Goal: Task Accomplishment & Management: Manage account settings

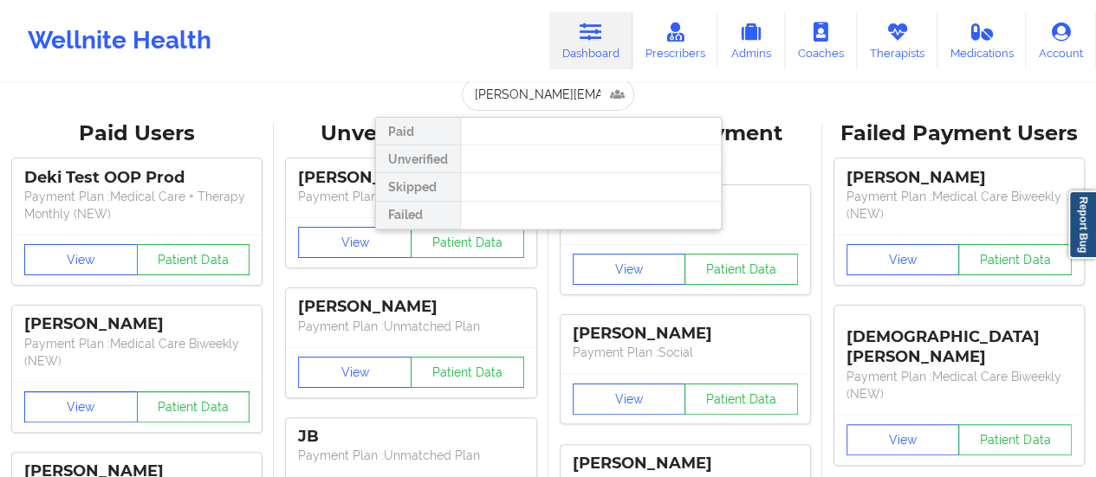
click at [539, 82] on input "[PERSON_NAME][EMAIL_ADDRESS][DOMAIN_NAME]" at bounding box center [548, 94] width 172 height 33
type input "[EMAIL_ADDRESS][DOMAIN_NAME]"
click at [903, 55] on link "Therapists" at bounding box center [897, 40] width 81 height 57
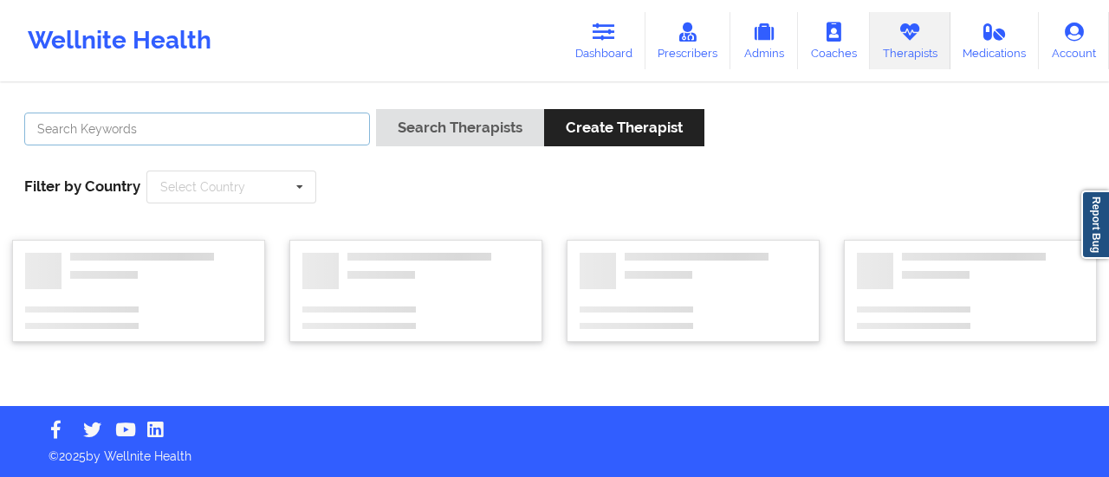
click at [91, 124] on input "text" at bounding box center [197, 129] width 346 height 33
type input "[PERSON_NAME]"
click at [376, 109] on button "Search Therapists" at bounding box center [460, 127] width 168 height 37
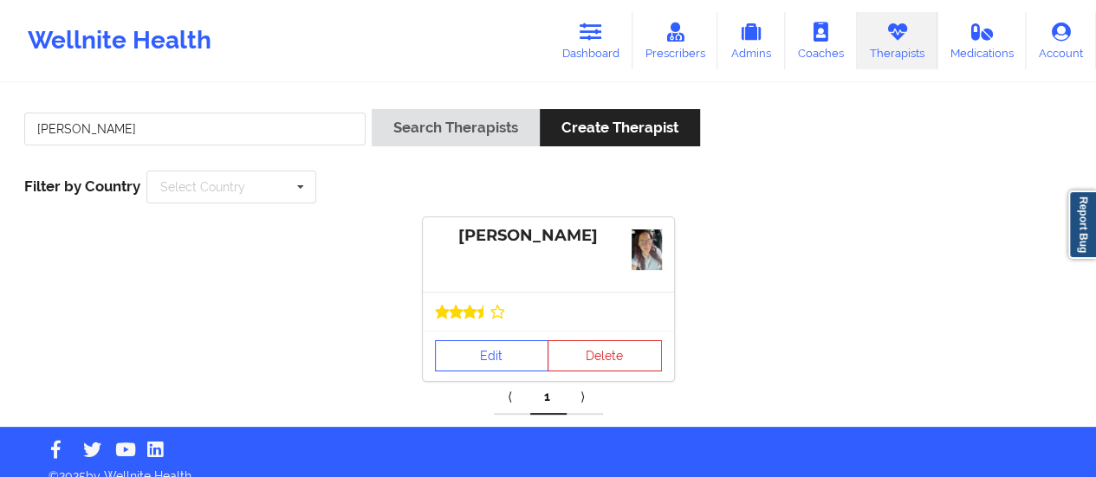
click at [493, 331] on div "Edit Delete" at bounding box center [548, 356] width 251 height 50
click at [489, 347] on link "Edit" at bounding box center [492, 355] width 114 height 31
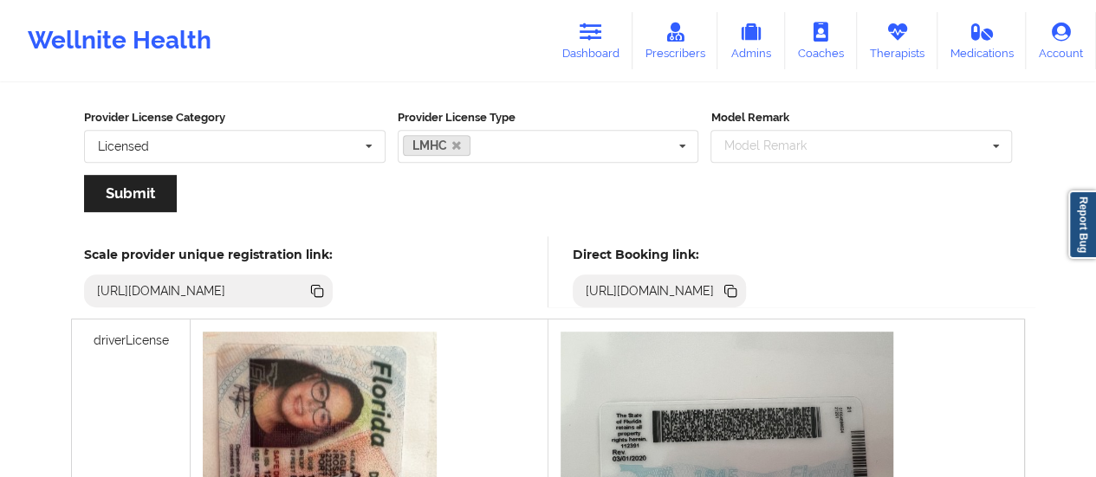
scroll to position [395, 0]
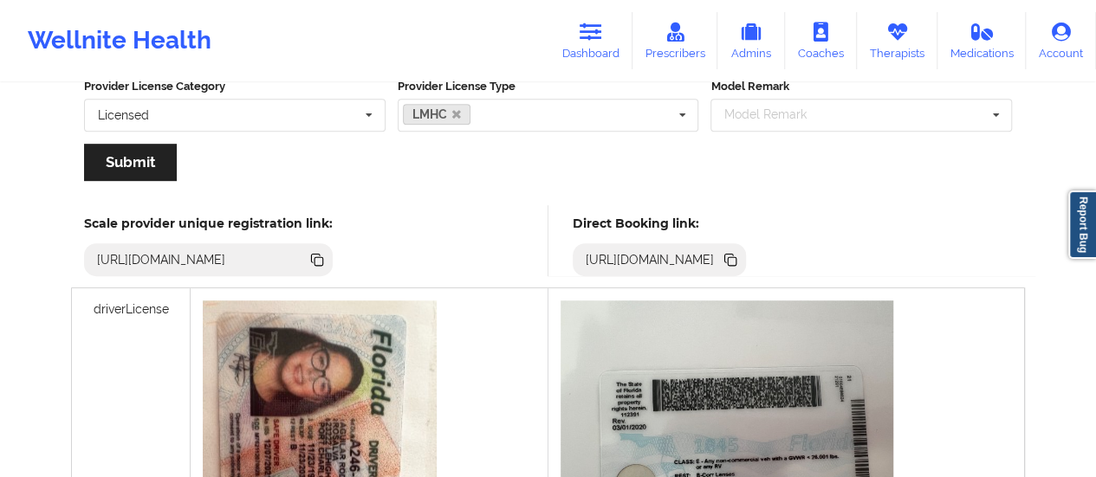
click at [736, 262] on icon at bounding box center [732, 261] width 9 height 9
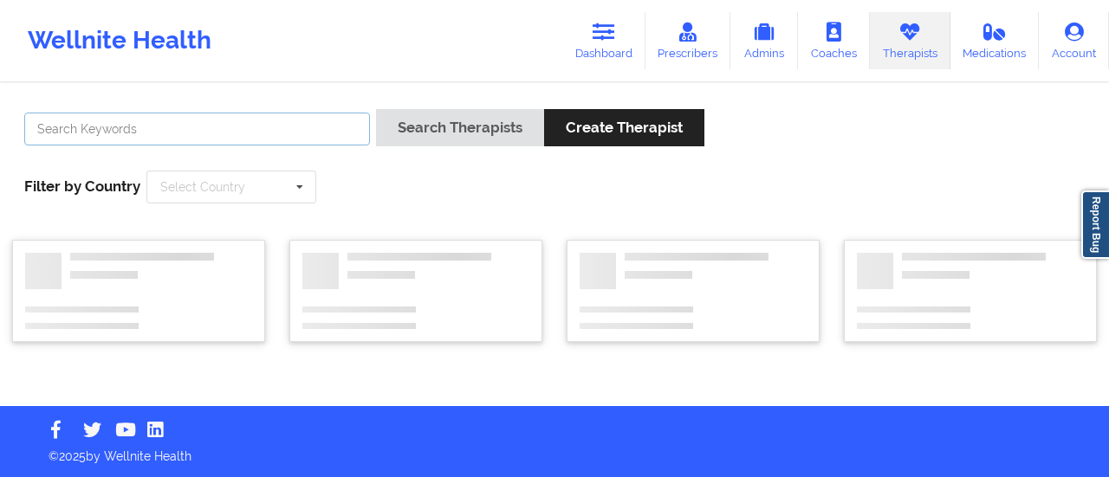
click at [230, 129] on input "text" at bounding box center [197, 129] width 346 height 33
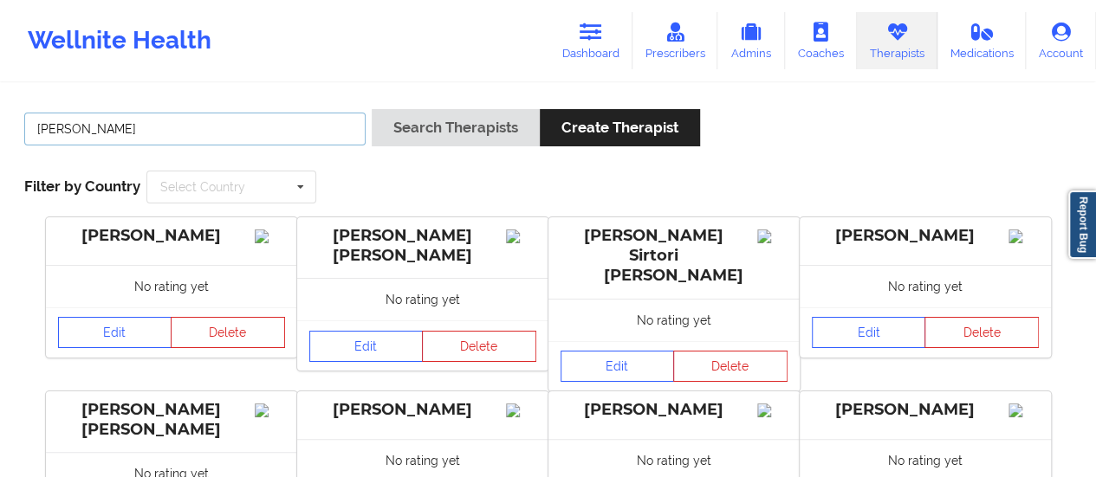
drag, startPoint x: 132, startPoint y: 126, endPoint x: 101, endPoint y: 128, distance: 30.4
click at [101, 128] on input "[PERSON_NAME]" at bounding box center [194, 129] width 341 height 33
click at [121, 131] on input "[PERSON_NAME]" at bounding box center [194, 129] width 341 height 33
click at [372, 109] on button "Search Therapists" at bounding box center [456, 127] width 168 height 37
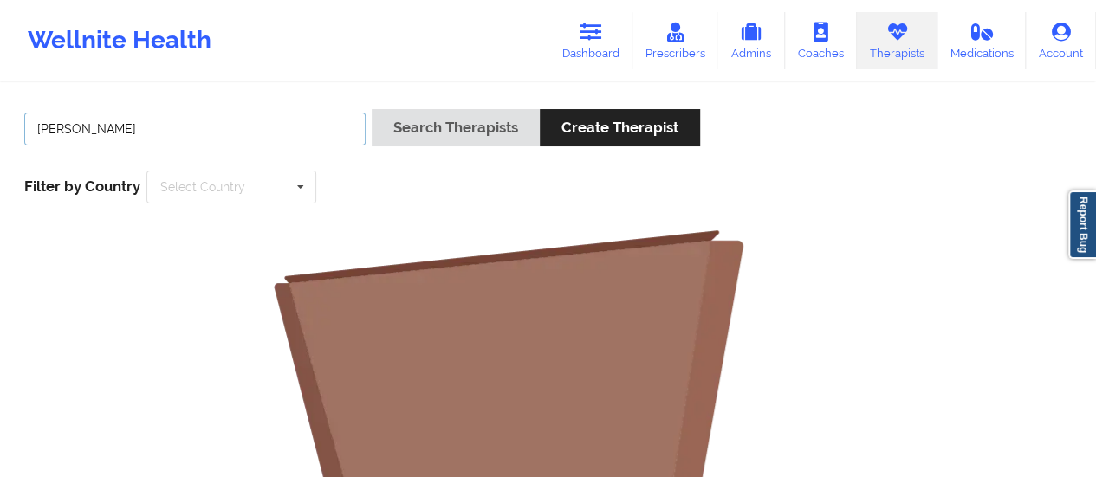
drag, startPoint x: 93, startPoint y: 127, endPoint x: 33, endPoint y: 120, distance: 60.3
click at [33, 120] on input "[PERSON_NAME]" at bounding box center [194, 129] width 341 height 33
type input "[PERSON_NAME]"
click at [372, 109] on button "Search Therapists" at bounding box center [456, 127] width 168 height 37
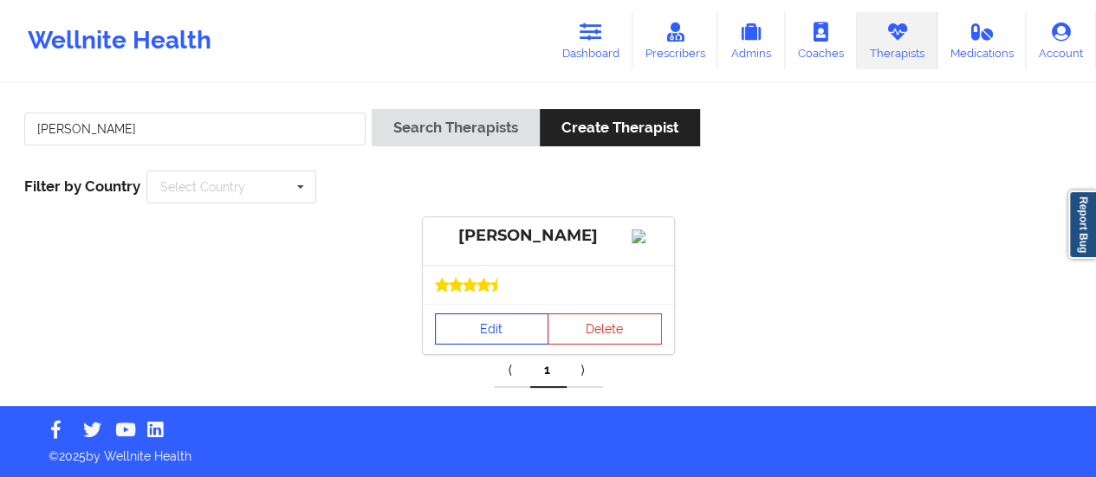
click at [447, 340] on link "Edit" at bounding box center [492, 329] width 114 height 31
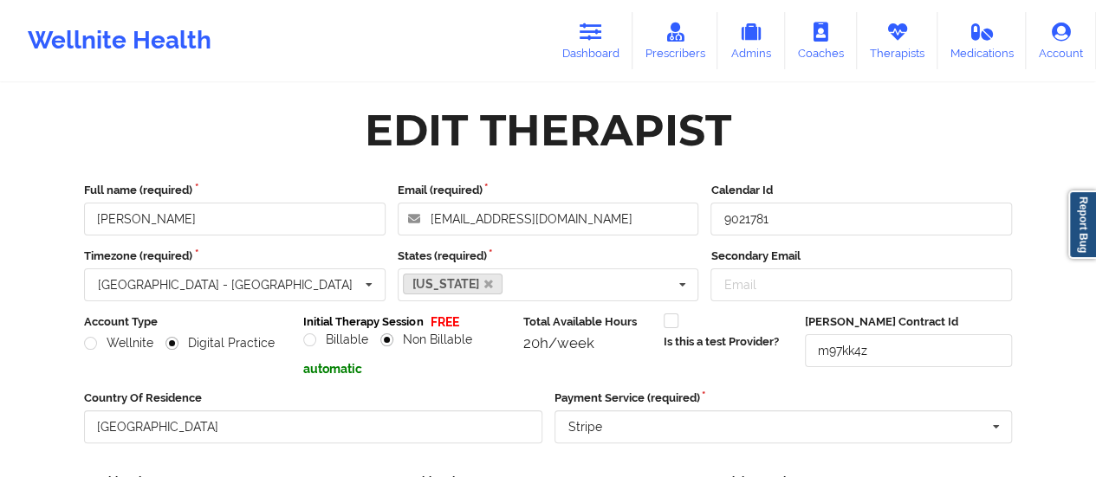
scroll to position [312, 0]
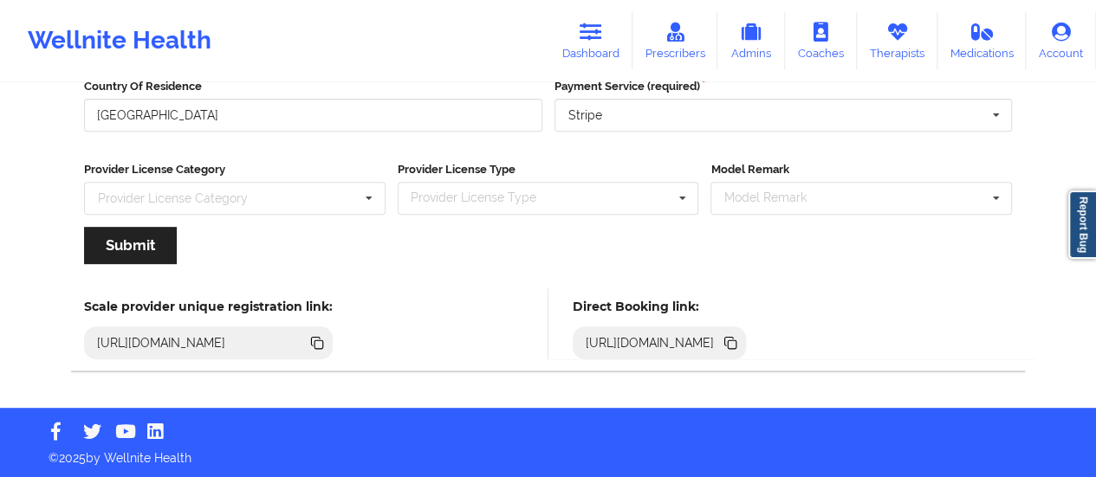
click at [736, 340] on icon at bounding box center [732, 344] width 9 height 9
click at [585, 56] on link "Dashboard" at bounding box center [590, 40] width 83 height 57
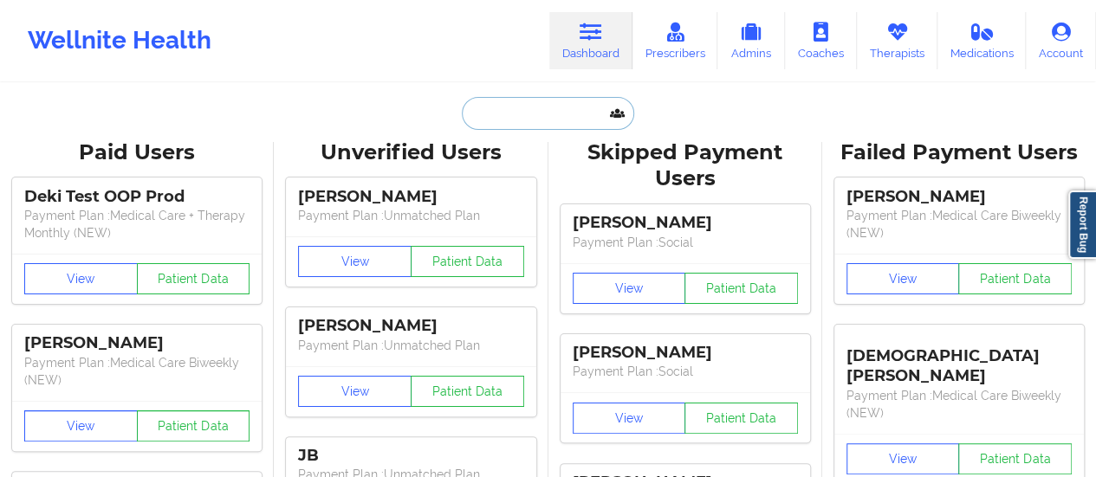
click at [506, 124] on input "text" at bounding box center [548, 113] width 172 height 33
paste input "[EMAIL_ADDRESS][DOMAIN_NAME]"
type input "[EMAIL_ADDRESS][DOMAIN_NAME]"
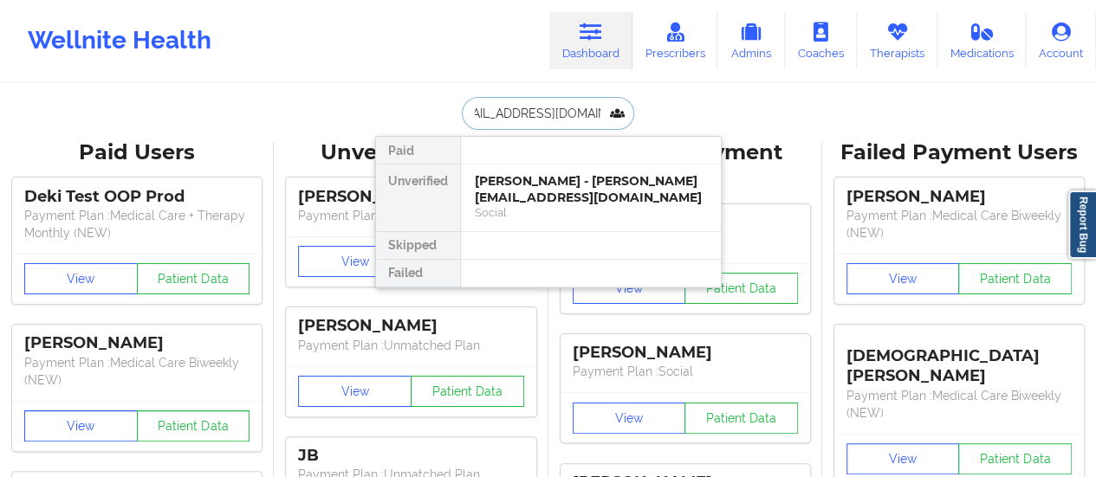
click at [509, 183] on div "[PERSON_NAME] - [PERSON_NAME][EMAIL_ADDRESS][DOMAIN_NAME]" at bounding box center [591, 189] width 232 height 32
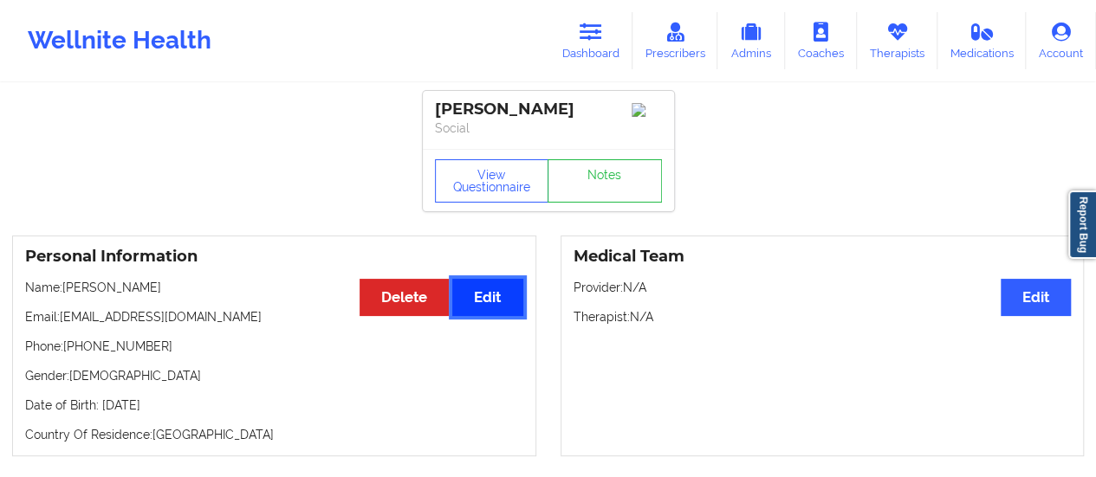
click at [476, 292] on button "Edit" at bounding box center [487, 297] width 70 height 37
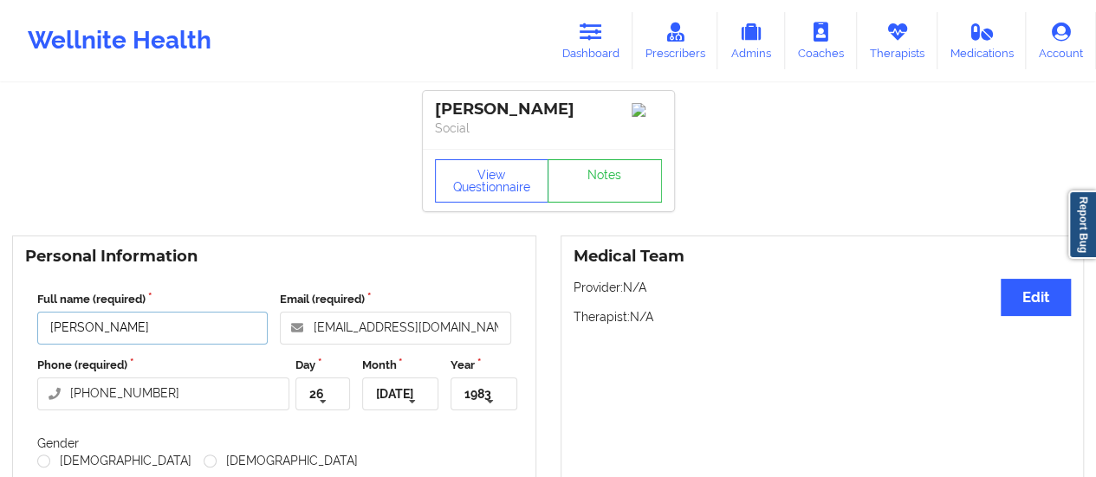
click at [146, 333] on input "[PERSON_NAME]" at bounding box center [152, 328] width 230 height 33
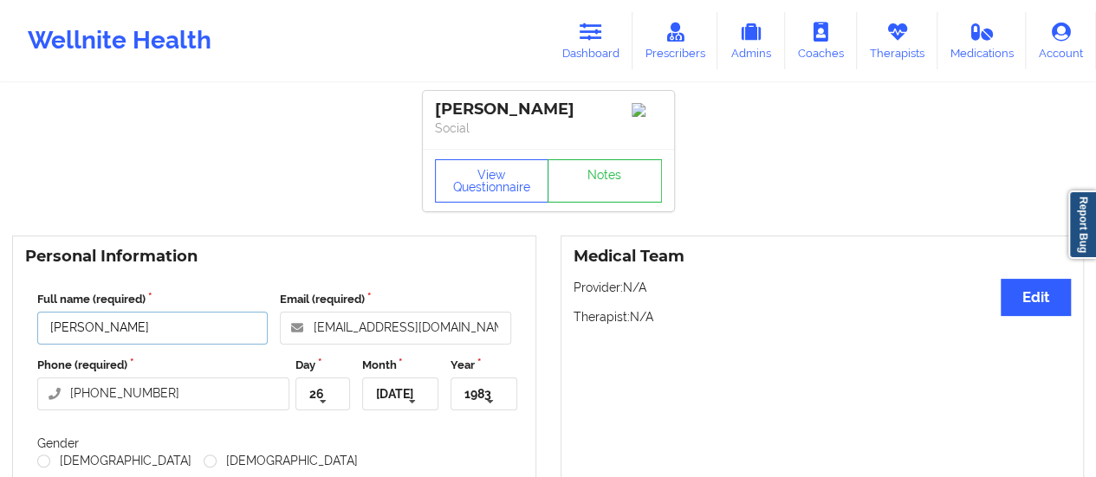
paste input "eri"
type input "[PERSON_NAME]"
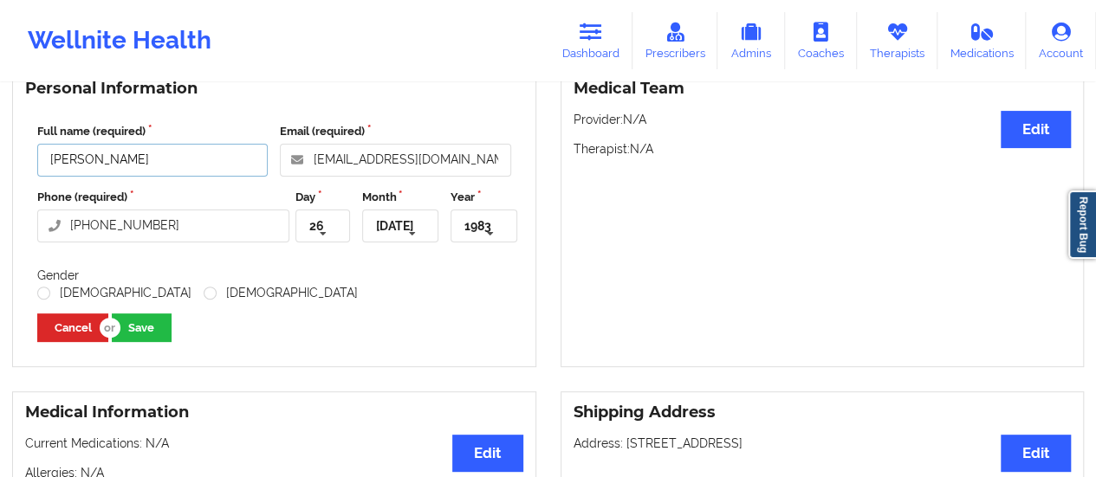
scroll to position [184, 0]
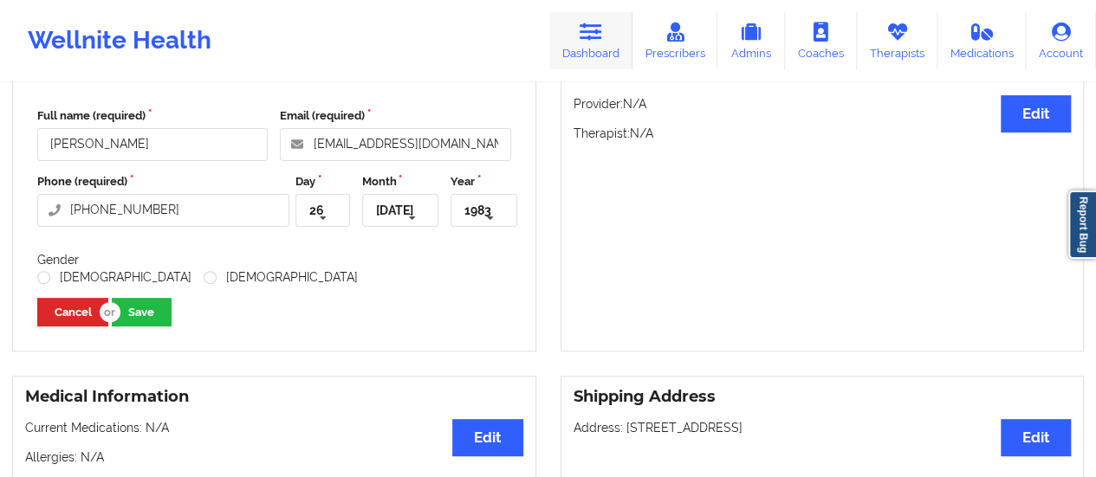
click at [620, 20] on link "Dashboard" at bounding box center [590, 40] width 83 height 57
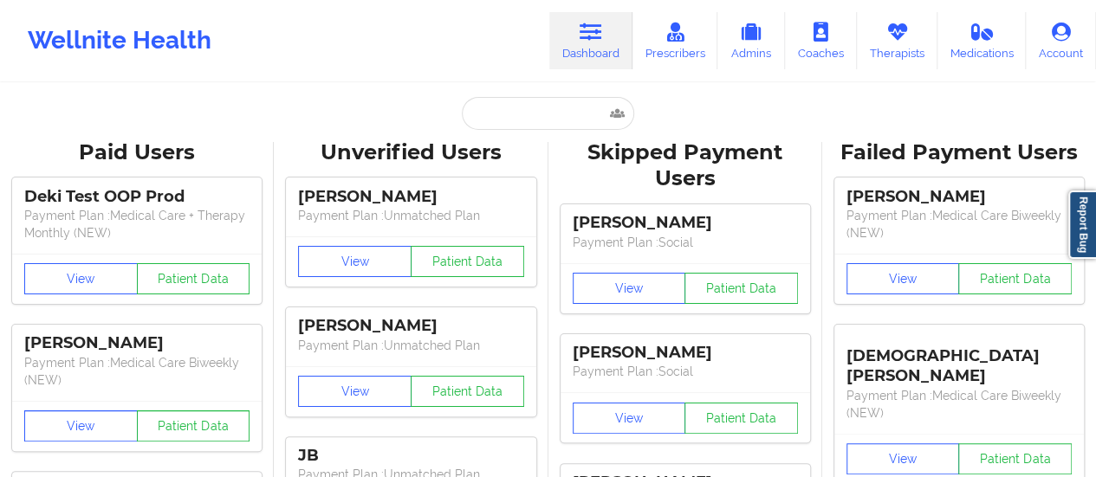
click at [502, 119] on input "text" at bounding box center [548, 113] width 172 height 33
paste input "[EMAIL_ADDRESS][DOMAIN_NAME]"
type input "[EMAIL_ADDRESS][DOMAIN_NAME]"
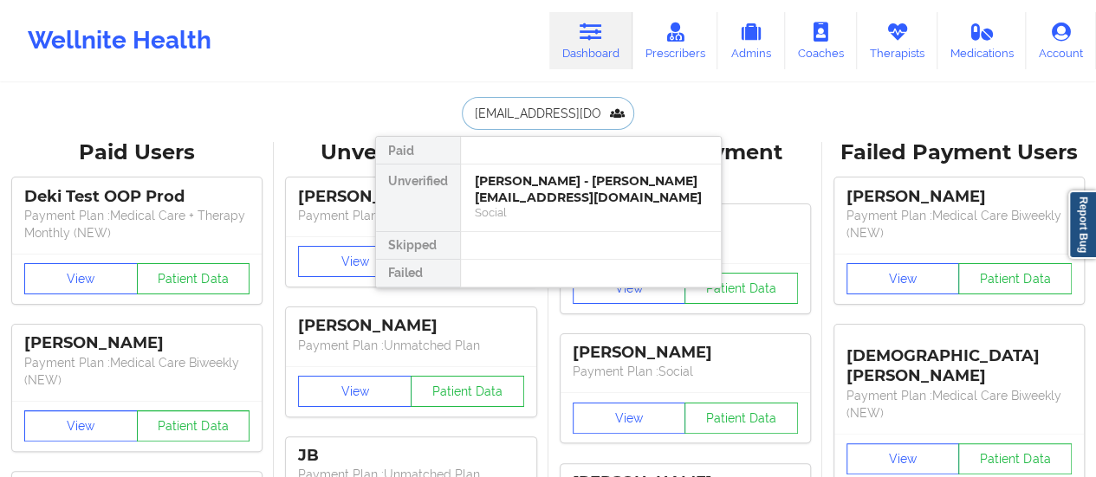
scroll to position [0, 24]
click at [549, 204] on div "[PERSON_NAME] - [PERSON_NAME][EMAIL_ADDRESS][DOMAIN_NAME]" at bounding box center [591, 189] width 232 height 32
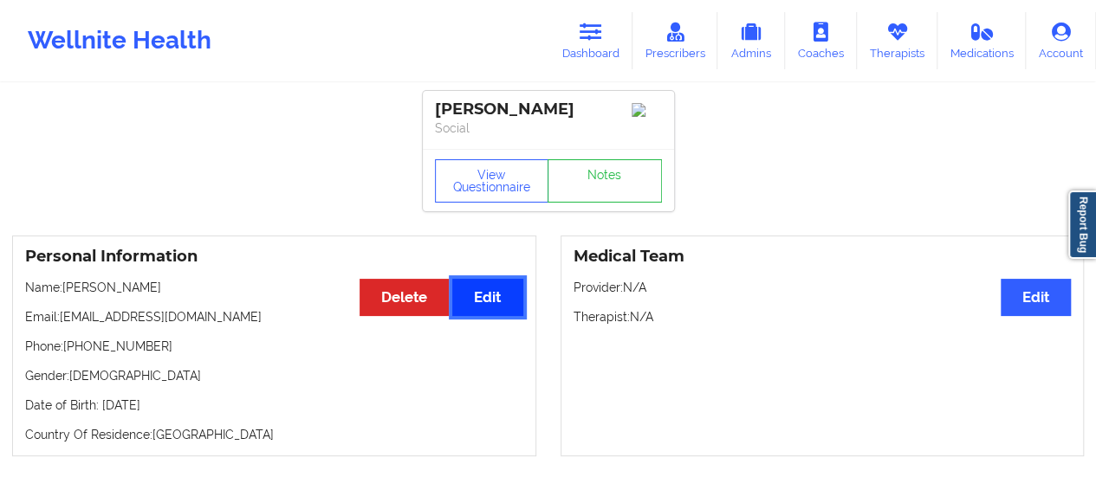
click at [481, 306] on button "Edit" at bounding box center [487, 297] width 70 height 37
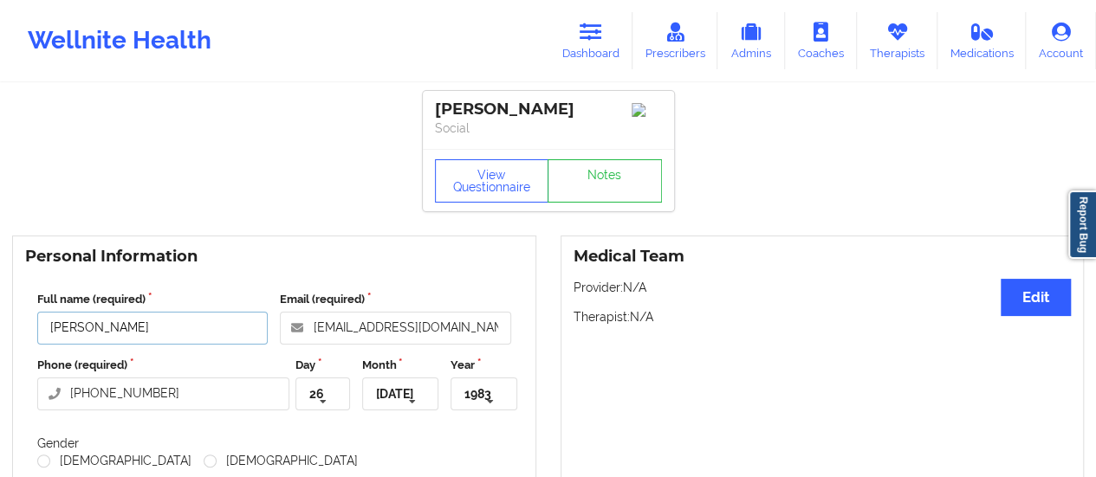
click at [143, 344] on input "[PERSON_NAME]" at bounding box center [152, 328] width 230 height 33
paste input "eri"
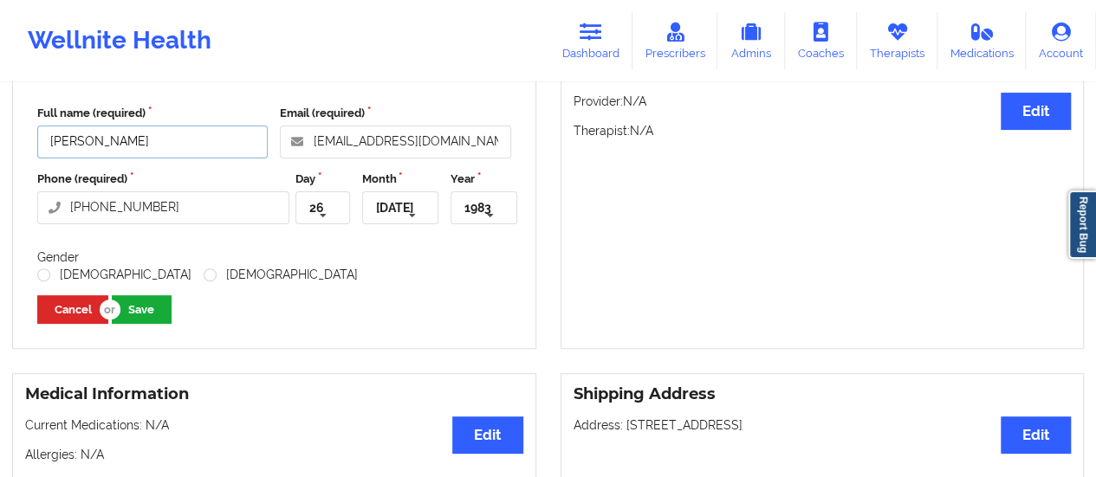
scroll to position [187, 0]
type input "[PERSON_NAME]"
click at [204, 272] on label "[DEMOGRAPHIC_DATA]" at bounding box center [281, 274] width 154 height 15
click at [204, 272] on input "[DEMOGRAPHIC_DATA]" at bounding box center [211, 274] width 15 height 15
radio input "true"
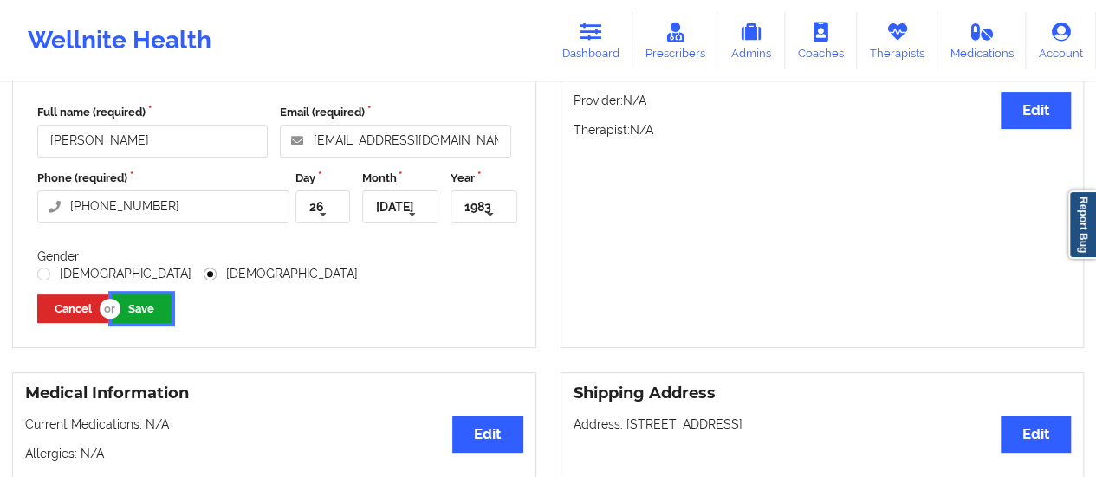
click at [144, 303] on button "Save" at bounding box center [142, 309] width 60 height 29
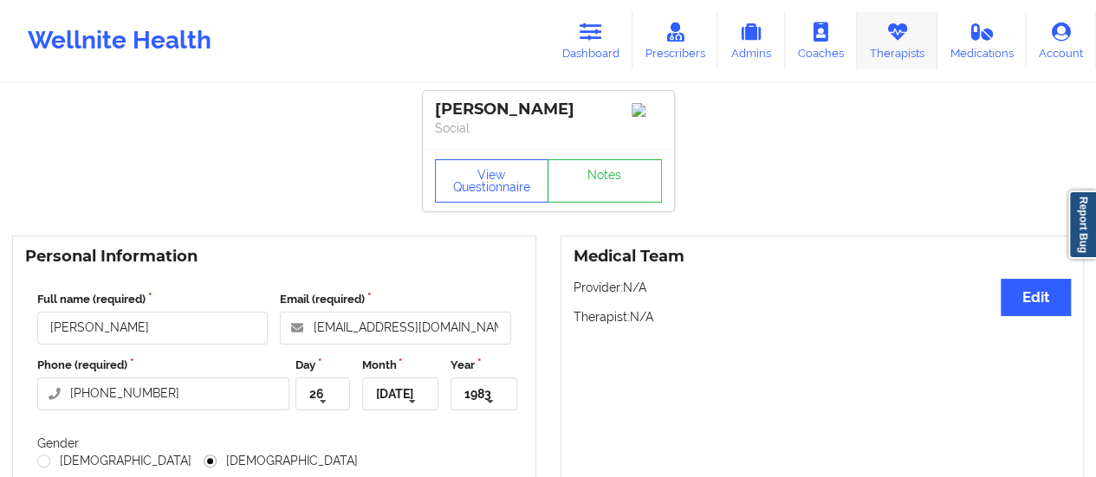
click at [904, 49] on link "Therapists" at bounding box center [897, 40] width 81 height 57
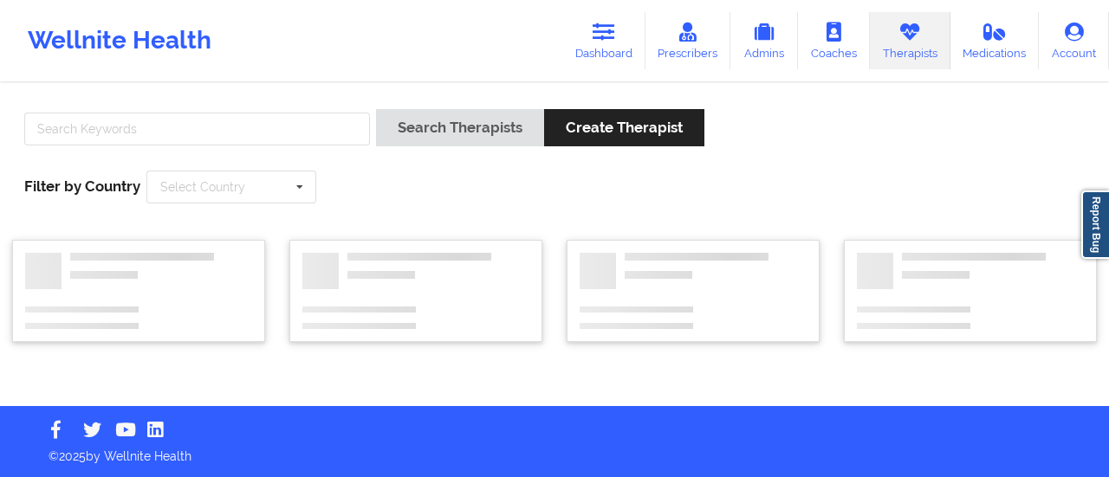
drag, startPoint x: 320, startPoint y: 150, endPoint x: 310, endPoint y: 133, distance: 19.0
click at [310, 133] on div at bounding box center [197, 133] width 358 height 49
click at [310, 133] on input "text" at bounding box center [197, 129] width 346 height 33
type input "[PERSON_NAME]"
click at [376, 109] on button "Search Therapists" at bounding box center [460, 127] width 168 height 37
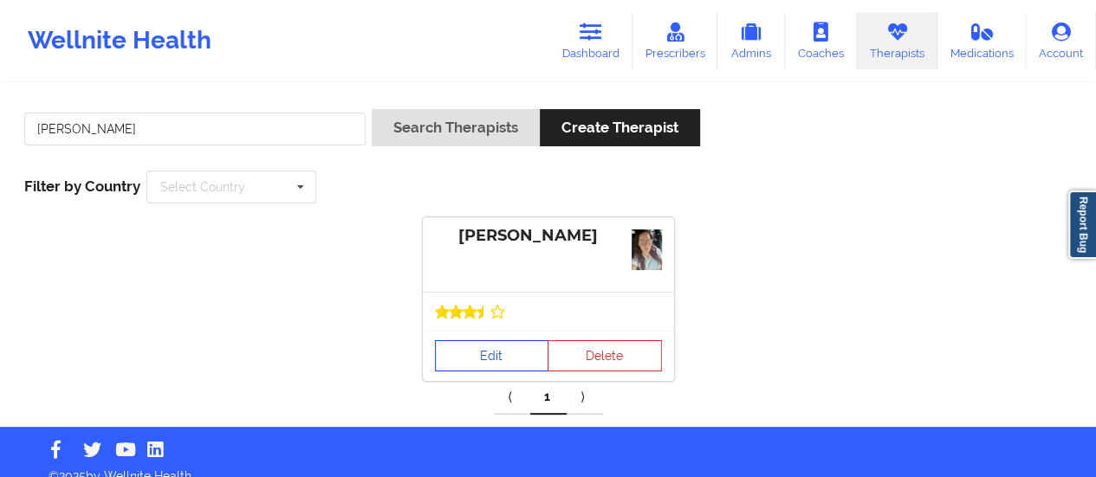
click at [461, 354] on link "Edit" at bounding box center [492, 355] width 114 height 31
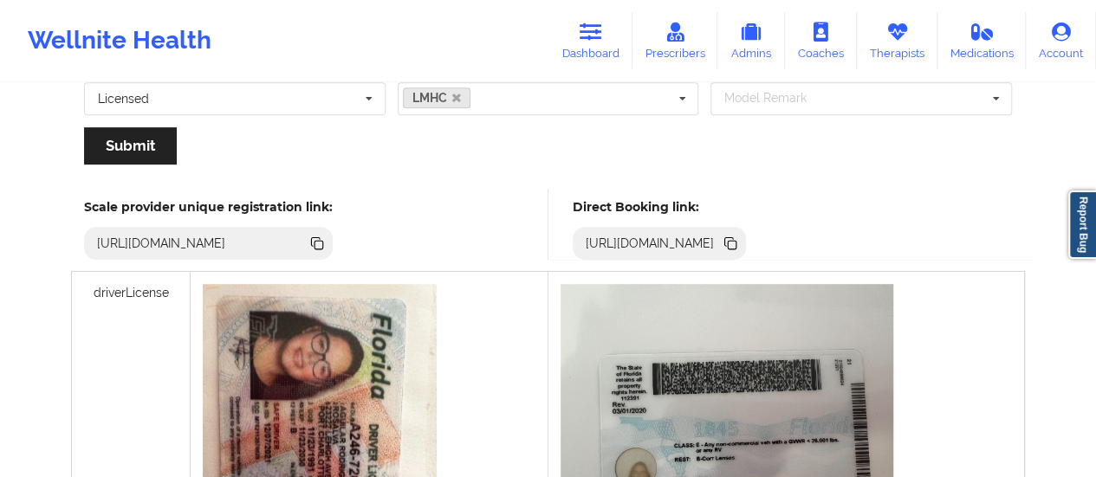
scroll to position [411, 0]
click at [736, 247] on icon at bounding box center [732, 246] width 9 height 9
click at [736, 242] on icon at bounding box center [732, 246] width 9 height 9
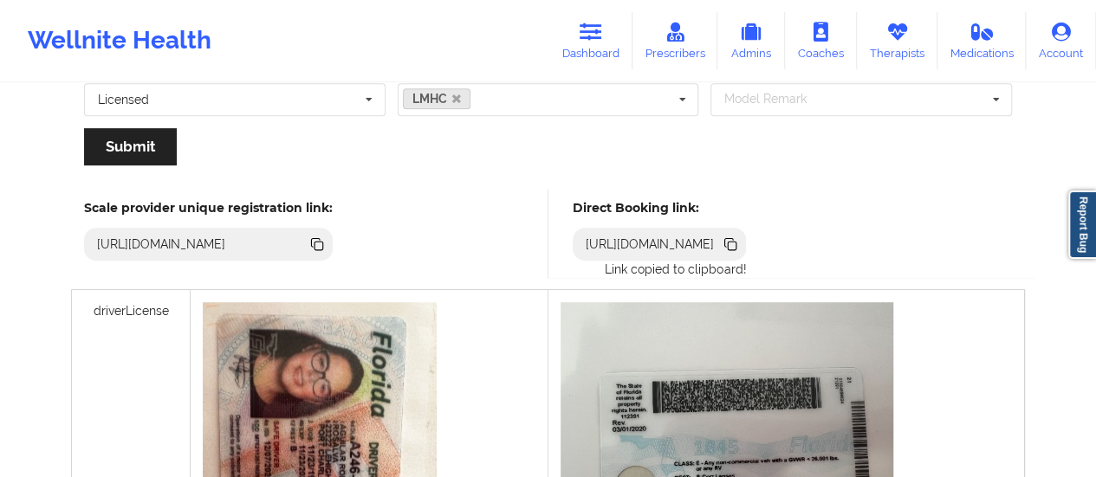
scroll to position [0, 0]
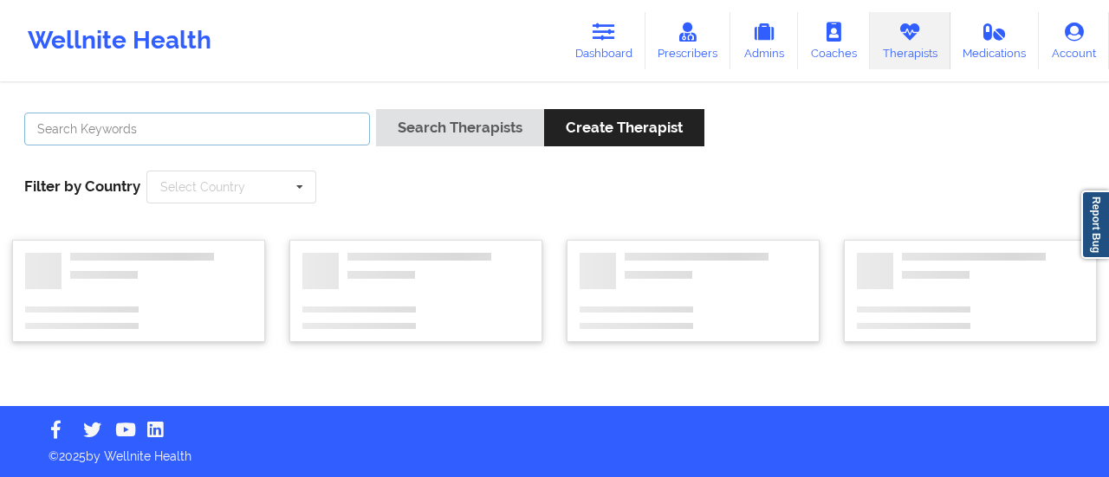
click at [267, 133] on input "text" at bounding box center [197, 129] width 346 height 33
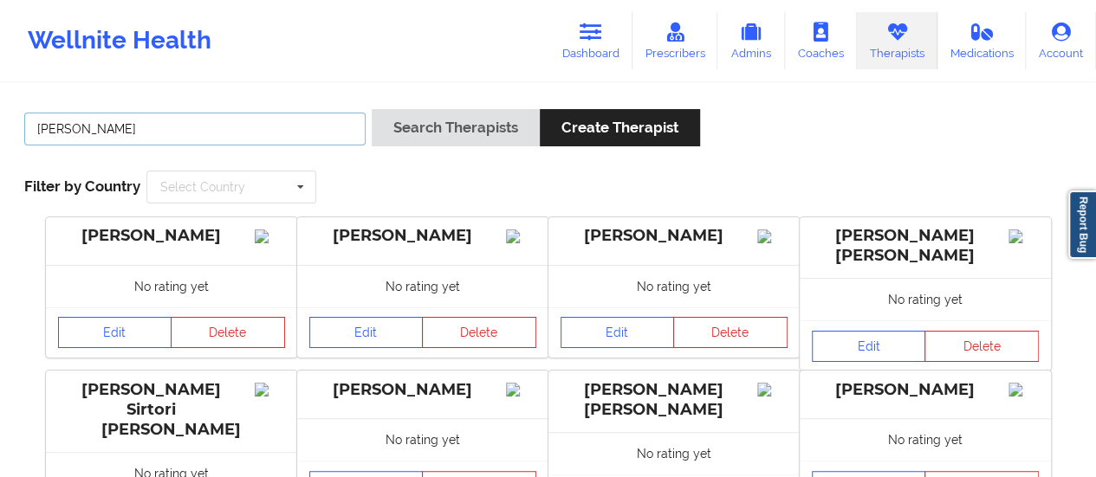
type input "[PERSON_NAME]"
click at [372, 109] on button "Search Therapists" at bounding box center [456, 127] width 168 height 37
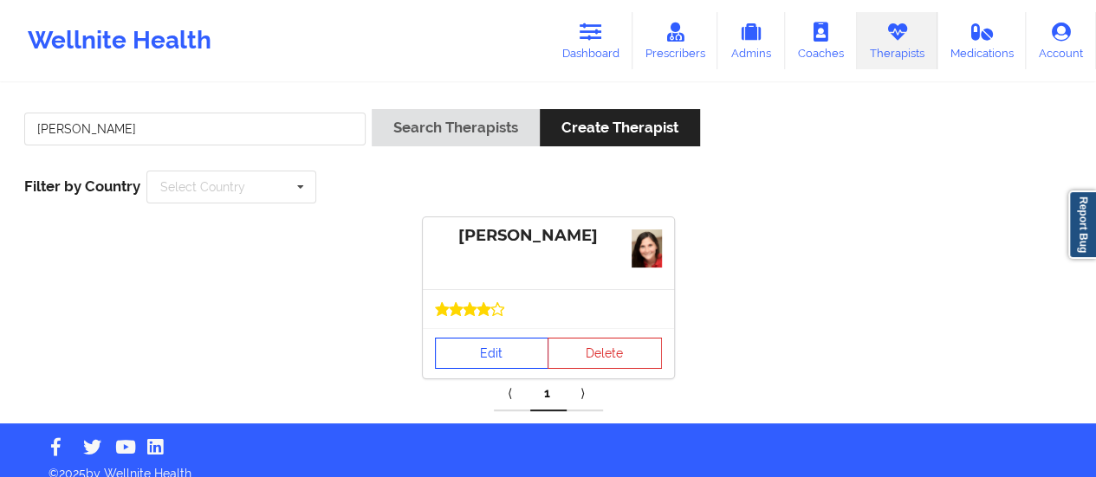
click at [470, 349] on link "Edit" at bounding box center [492, 353] width 114 height 31
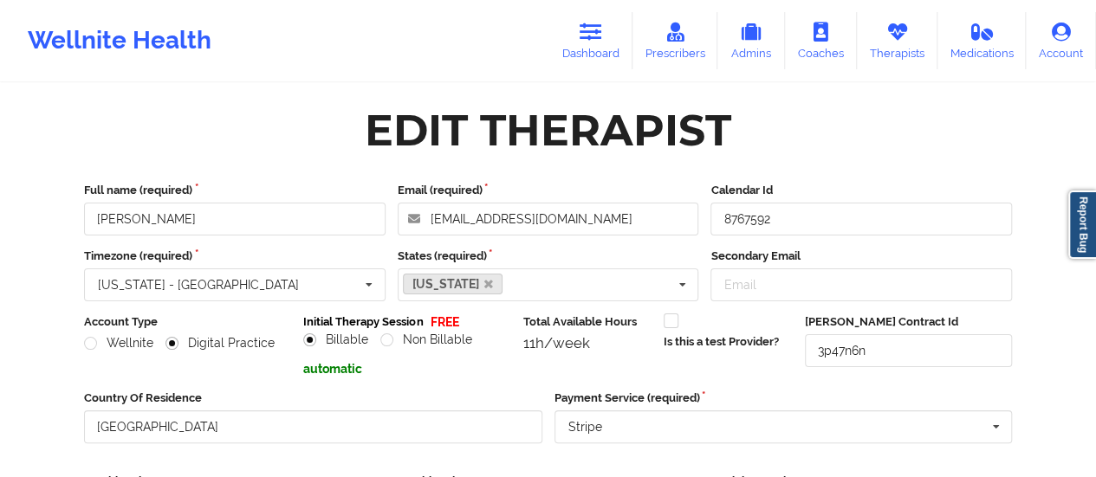
scroll to position [312, 0]
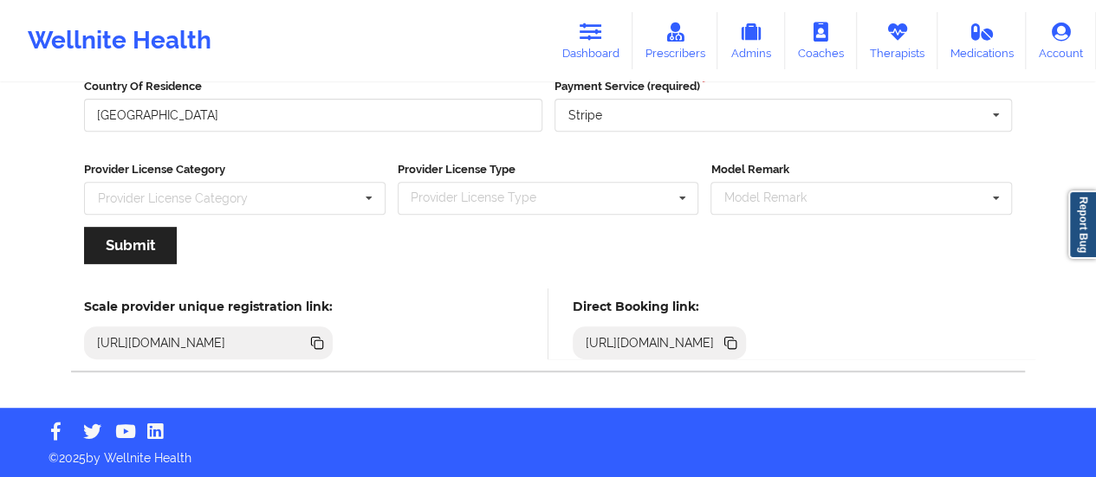
click at [734, 344] on icon at bounding box center [729, 341] width 9 height 9
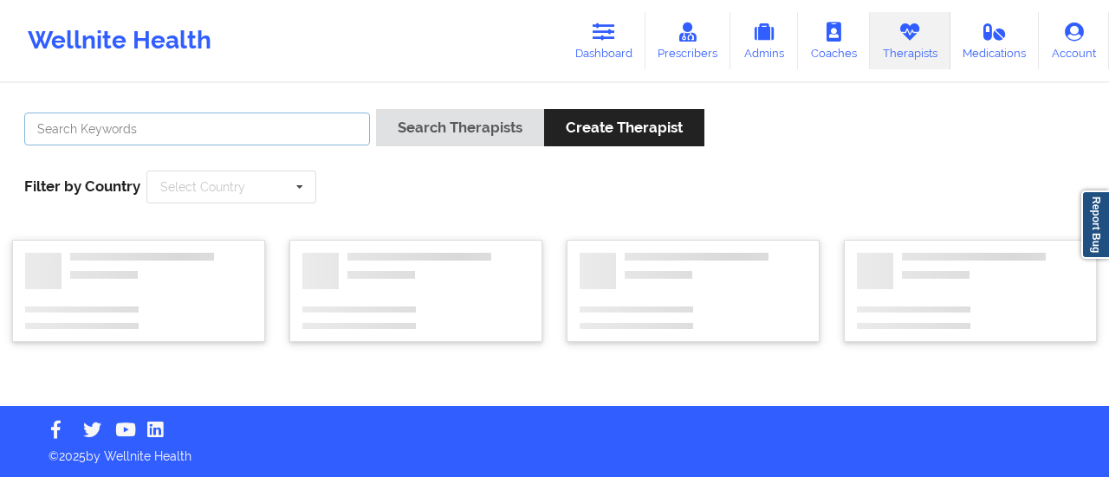
click at [209, 133] on input "text" at bounding box center [197, 129] width 346 height 33
type input "[PERSON_NAME]"
click at [376, 109] on button "Search Therapists" at bounding box center [460, 127] width 168 height 37
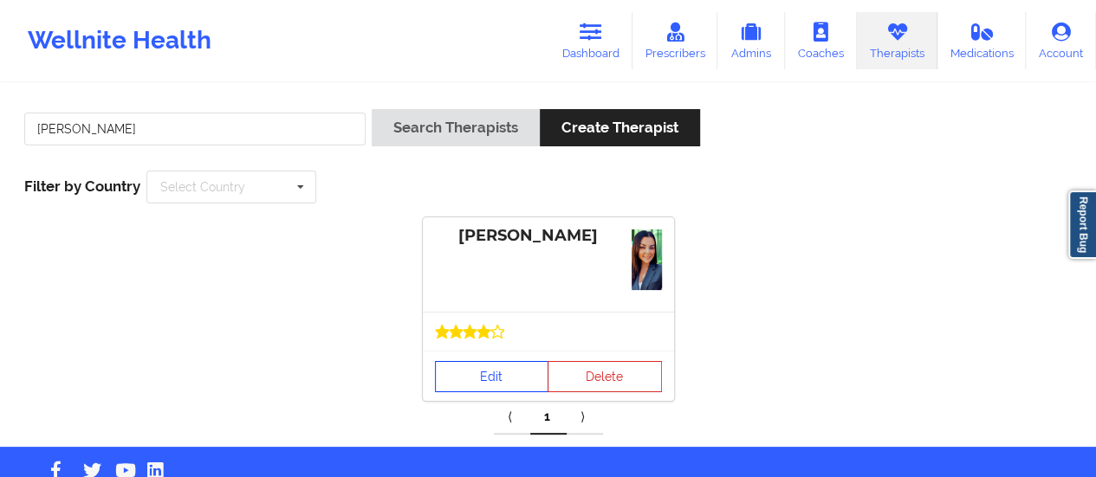
click at [480, 379] on link "Edit" at bounding box center [492, 376] width 114 height 31
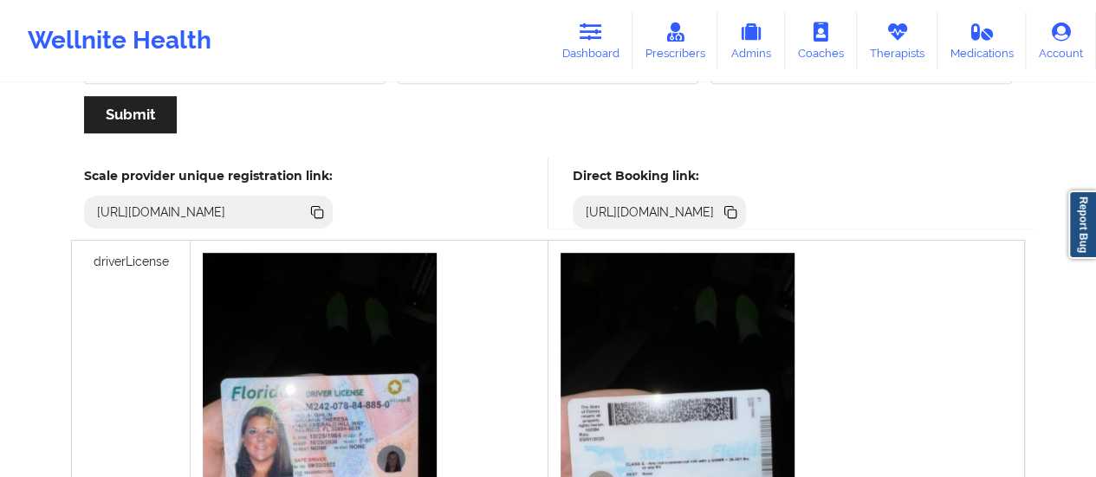
scroll to position [400, 0]
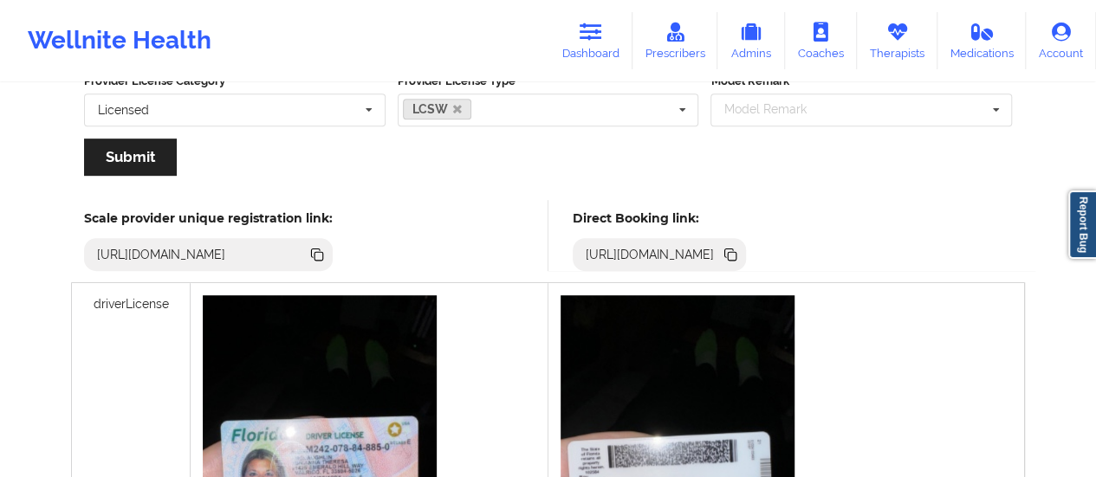
click at [736, 256] on icon at bounding box center [732, 256] width 9 height 9
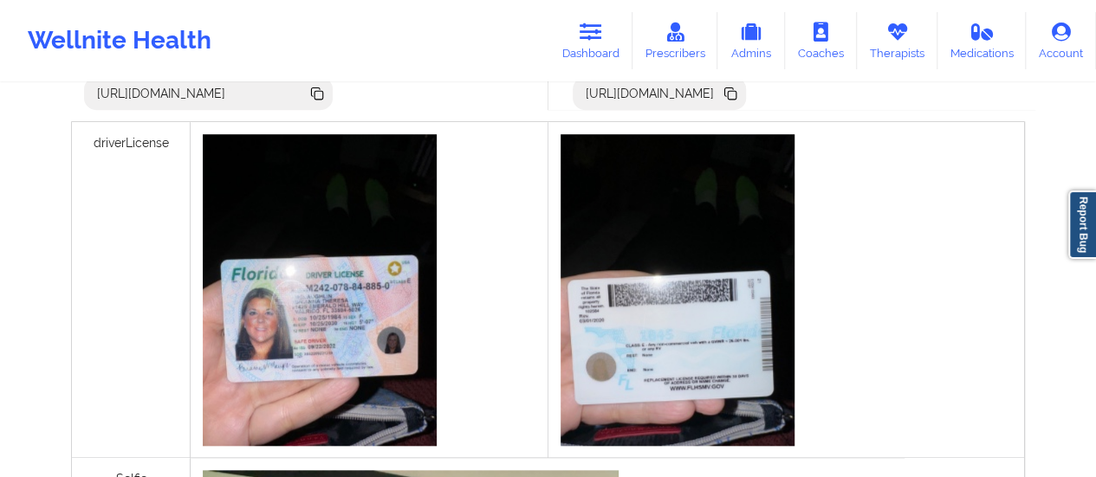
scroll to position [510, 0]
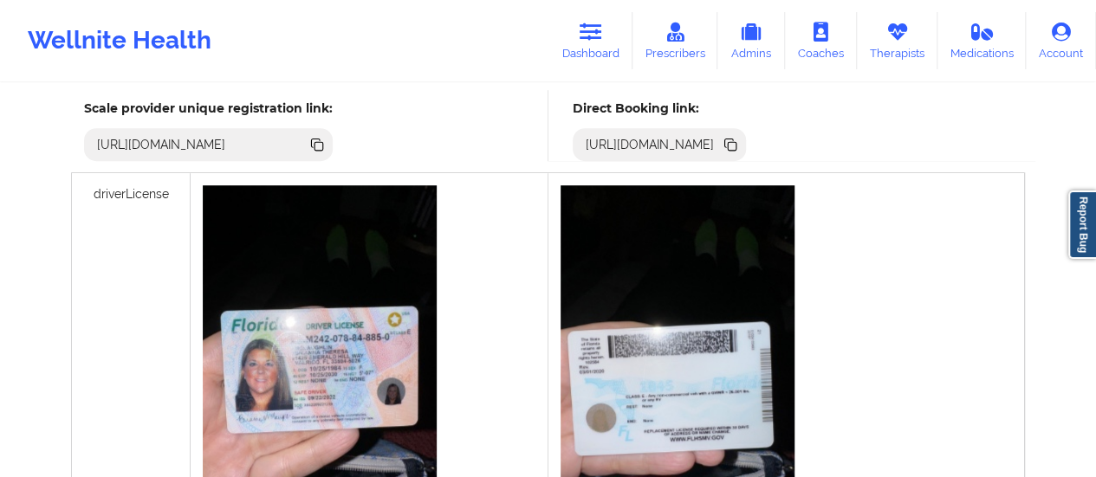
click at [740, 139] on icon at bounding box center [730, 144] width 19 height 19
click at [630, 62] on link "Dashboard" at bounding box center [590, 40] width 83 height 57
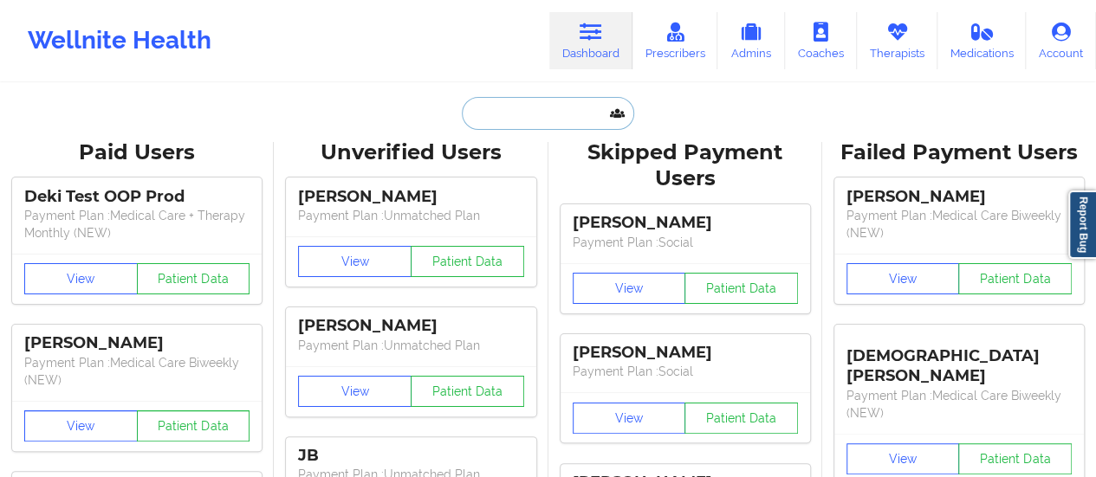
click at [532, 108] on input "text" at bounding box center [548, 113] width 172 height 33
paste input "[PERSON_NAME]"
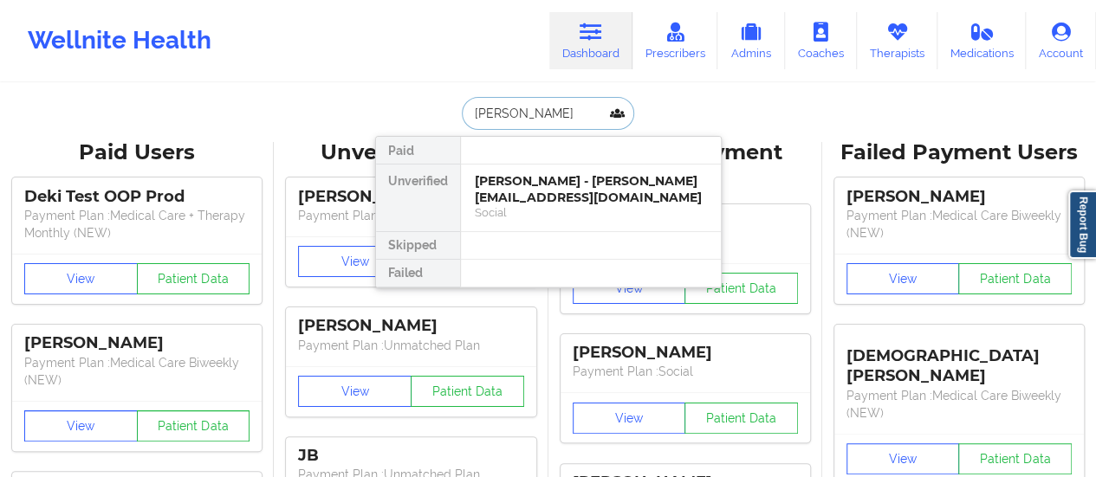
type input "[PERSON_NAME]"
click at [509, 199] on div "[PERSON_NAME] - [EMAIL_ADDRESS][DOMAIN_NAME]" at bounding box center [591, 189] width 232 height 32
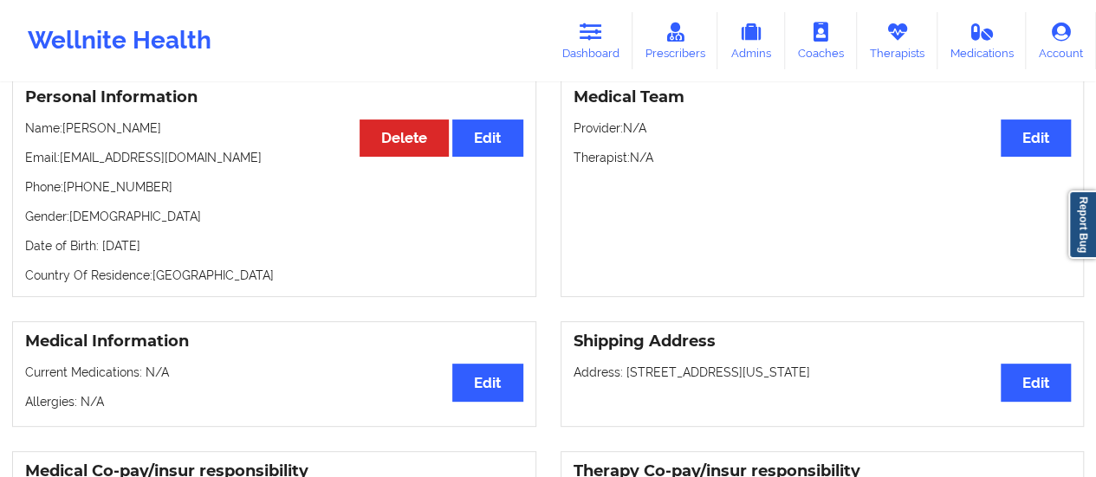
scroll to position [104, 0]
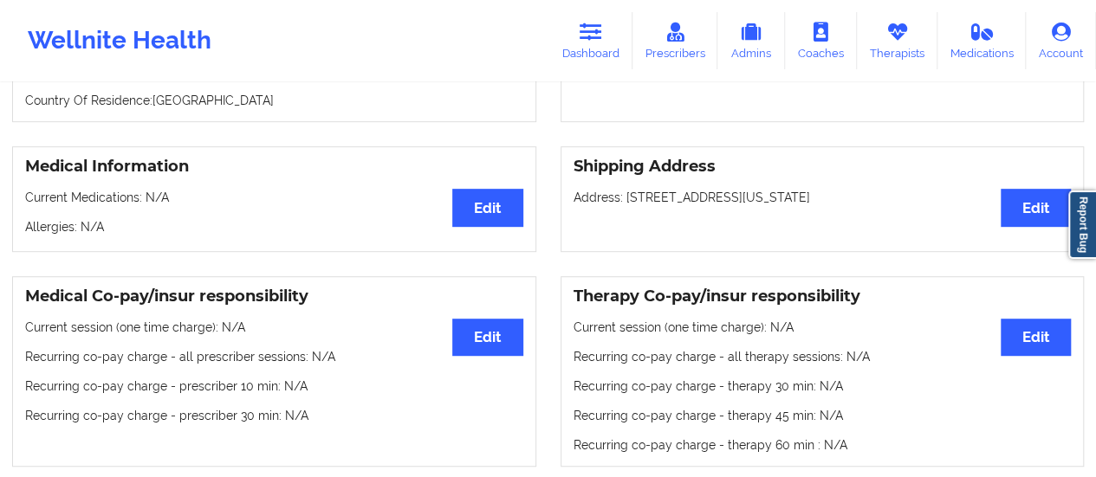
scroll to position [321, 0]
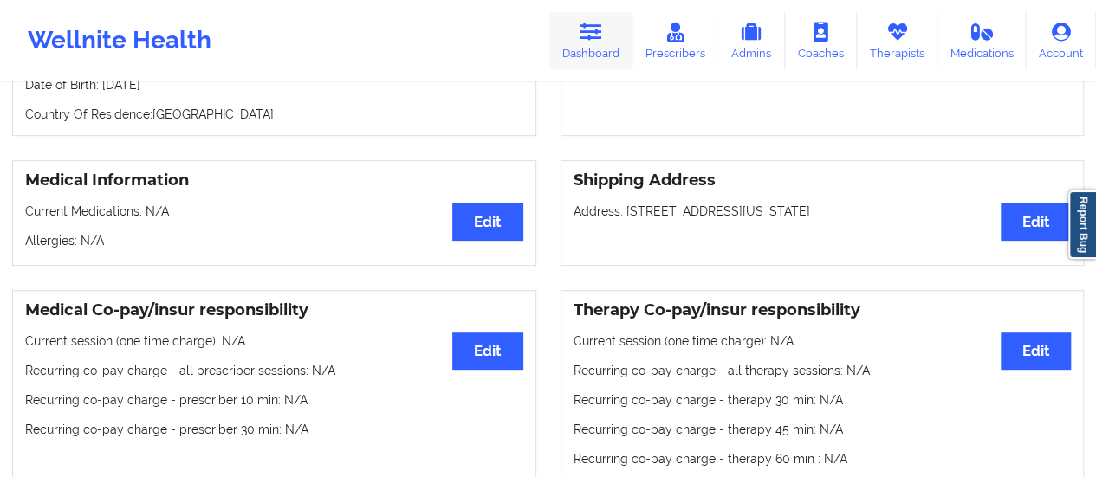
click at [553, 23] on link "Dashboard" at bounding box center [590, 40] width 83 height 57
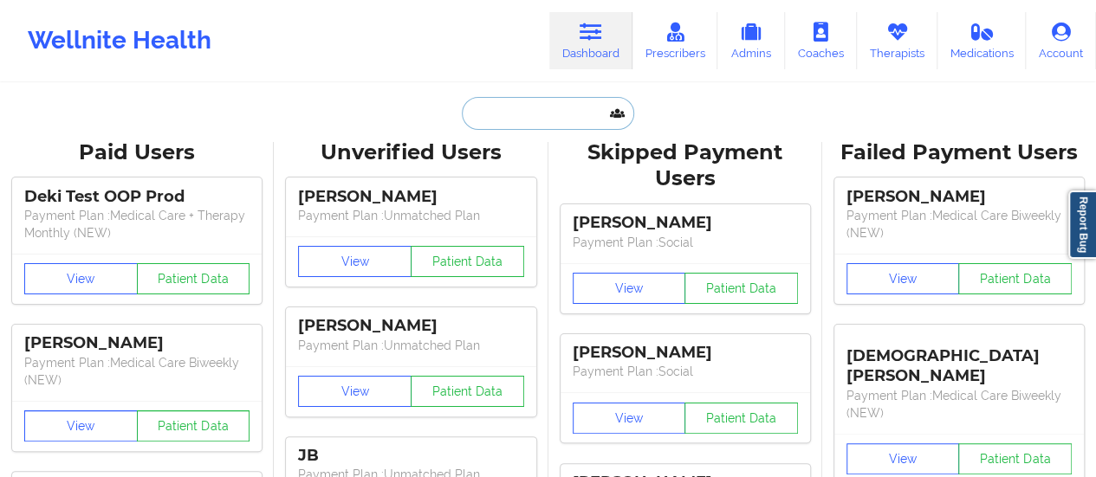
click at [531, 104] on input "text" at bounding box center [548, 113] width 172 height 33
paste input "[PHONE_NUMBER]"
type input "[PHONE_NUMBER]"
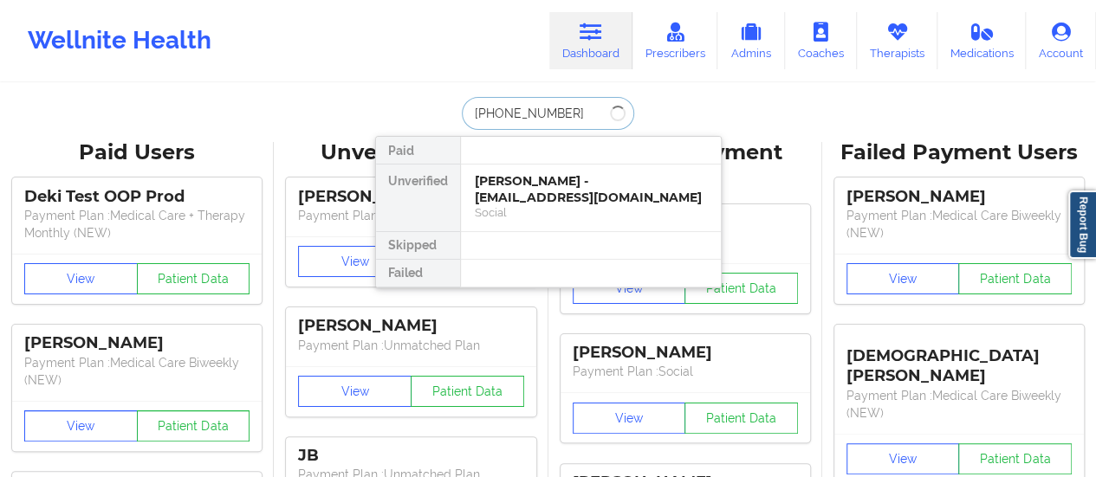
click at [527, 110] on input "[PHONE_NUMBER]" at bounding box center [548, 113] width 172 height 33
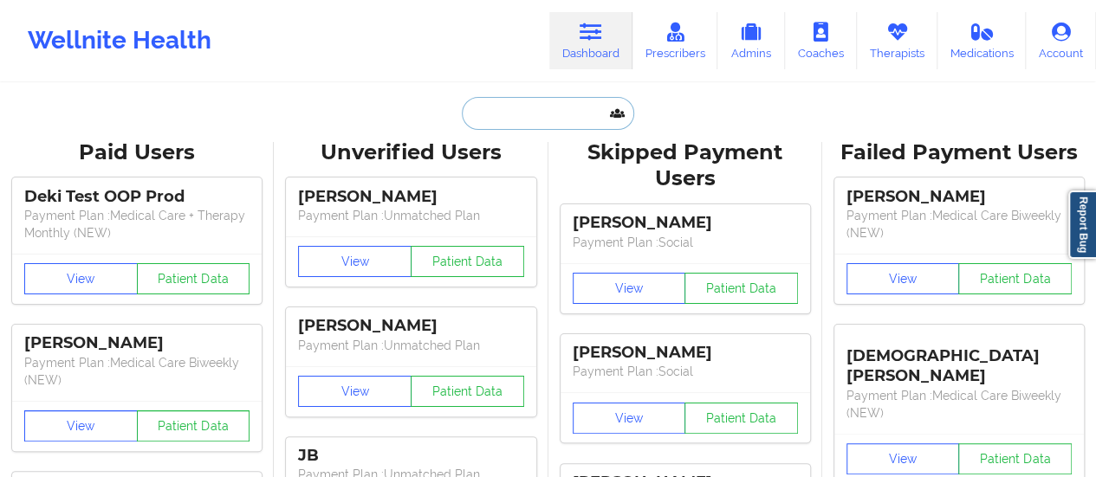
paste input "[PERSON_NAME]"
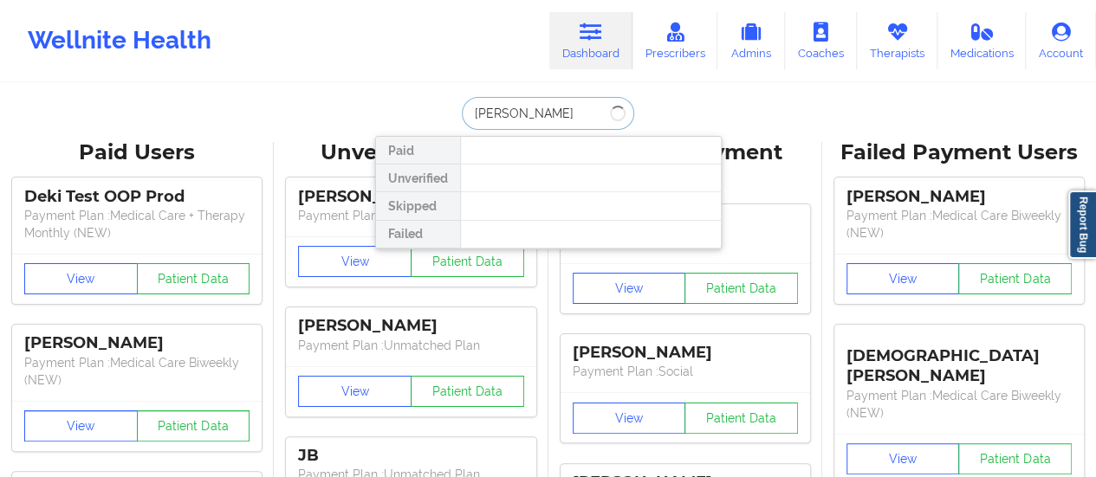
click at [503, 114] on input "[PERSON_NAME]" at bounding box center [548, 113] width 172 height 33
type input "[PERSON_NAME]"
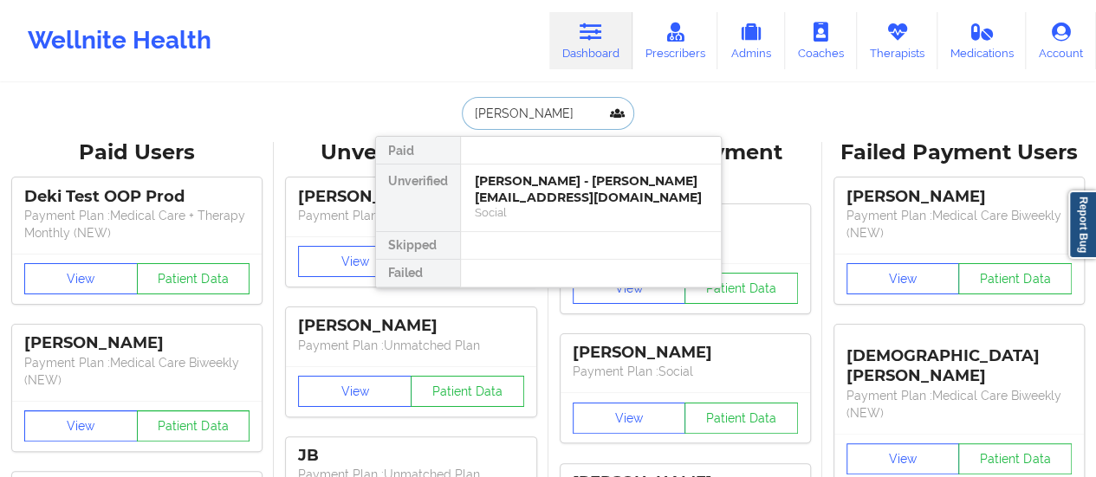
click at [566, 197] on div "[PERSON_NAME] - [PERSON_NAME][EMAIL_ADDRESS][DOMAIN_NAME]" at bounding box center [591, 189] width 232 height 32
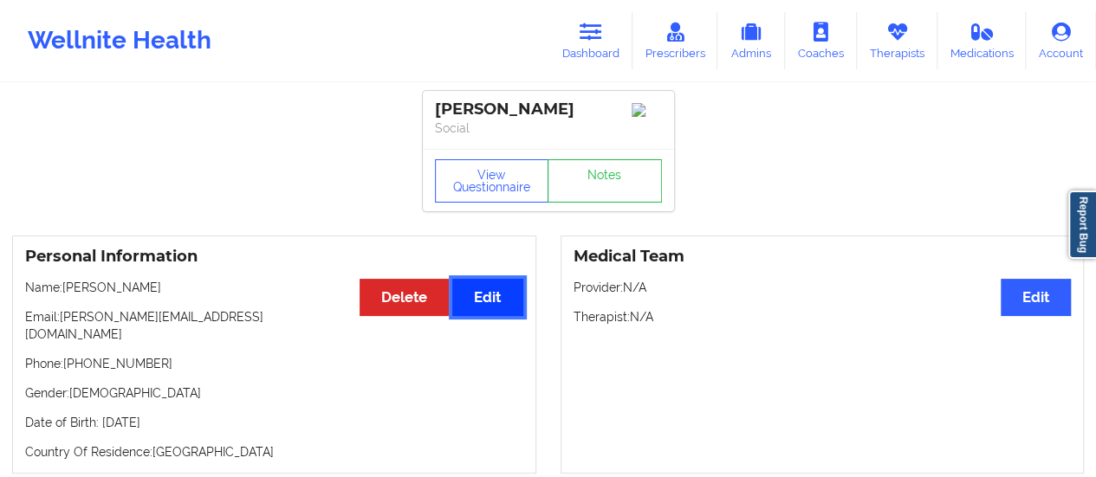
click at [485, 314] on button "Edit" at bounding box center [487, 297] width 70 height 37
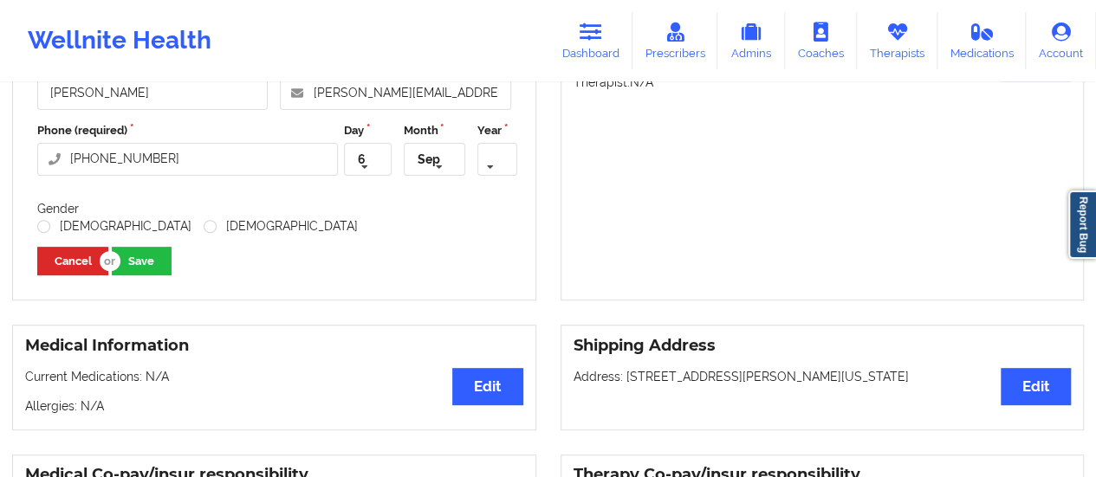
scroll to position [236, 0]
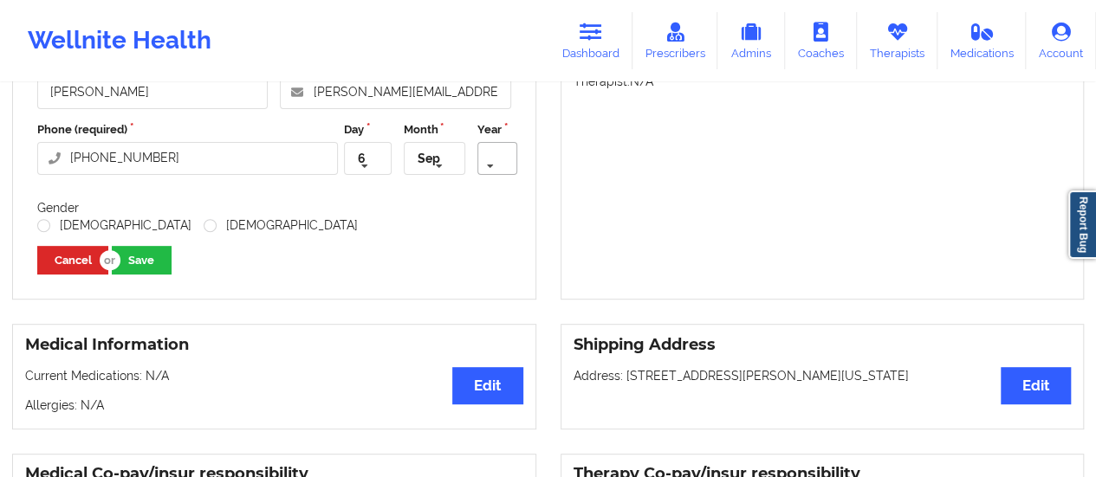
click at [490, 172] on icon at bounding box center [490, 167] width 26 height 32
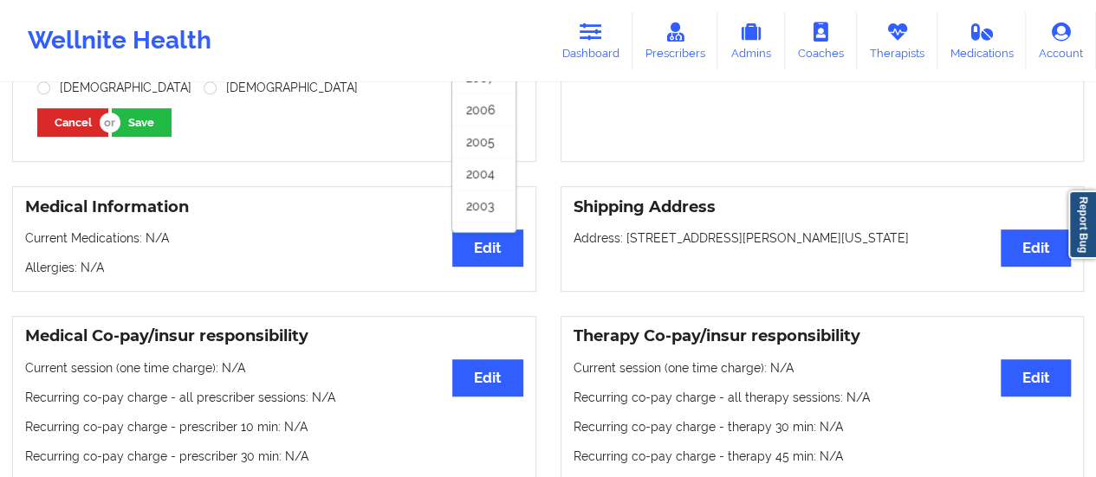
scroll to position [333, 0]
click at [477, 139] on span "2006" at bounding box center [480, 140] width 29 height 14
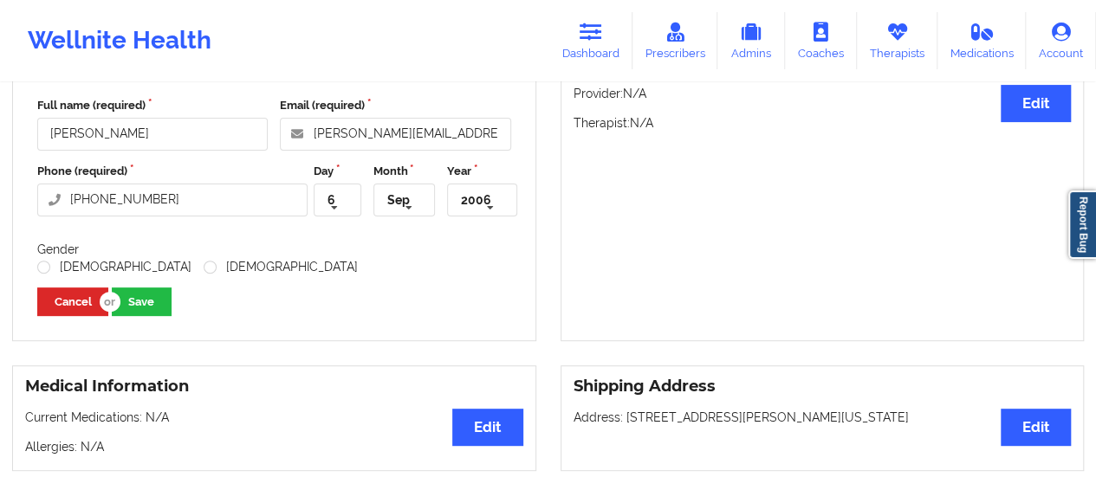
scroll to position [193, 0]
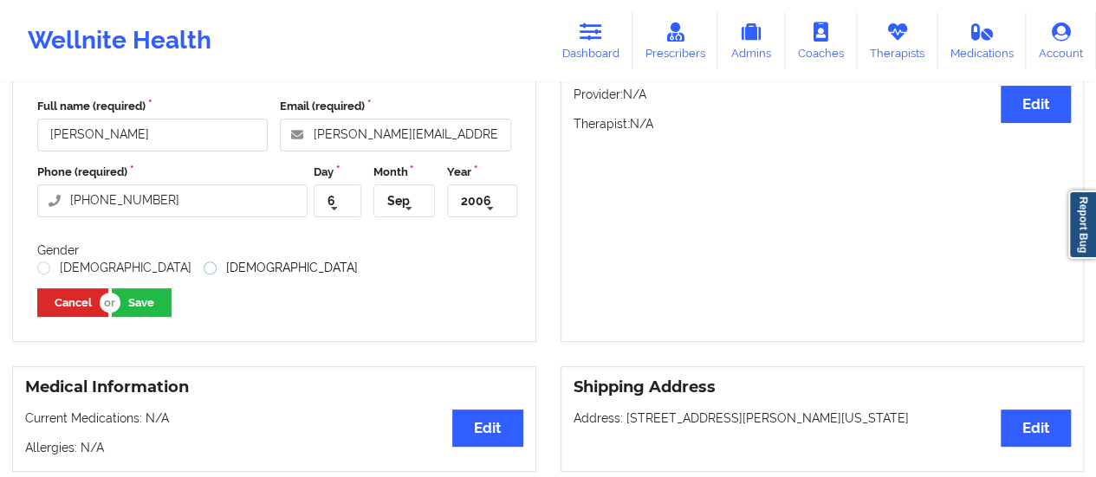
click at [204, 269] on label "[DEMOGRAPHIC_DATA]" at bounding box center [281, 268] width 154 height 15
click at [204, 269] on input "[DEMOGRAPHIC_DATA]" at bounding box center [211, 268] width 15 height 15
radio input "true"
click at [143, 306] on button "Save" at bounding box center [142, 302] width 60 height 29
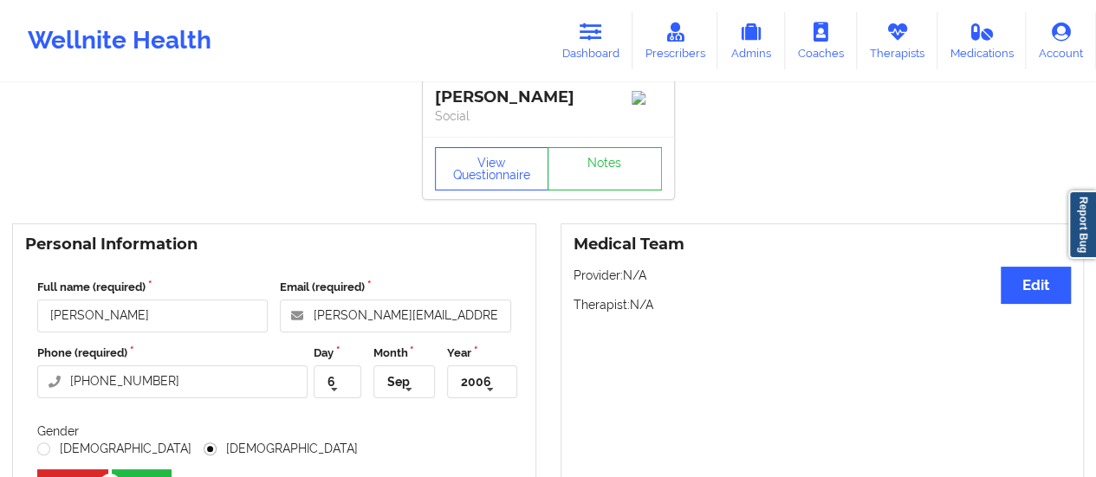
scroll to position [0, 0]
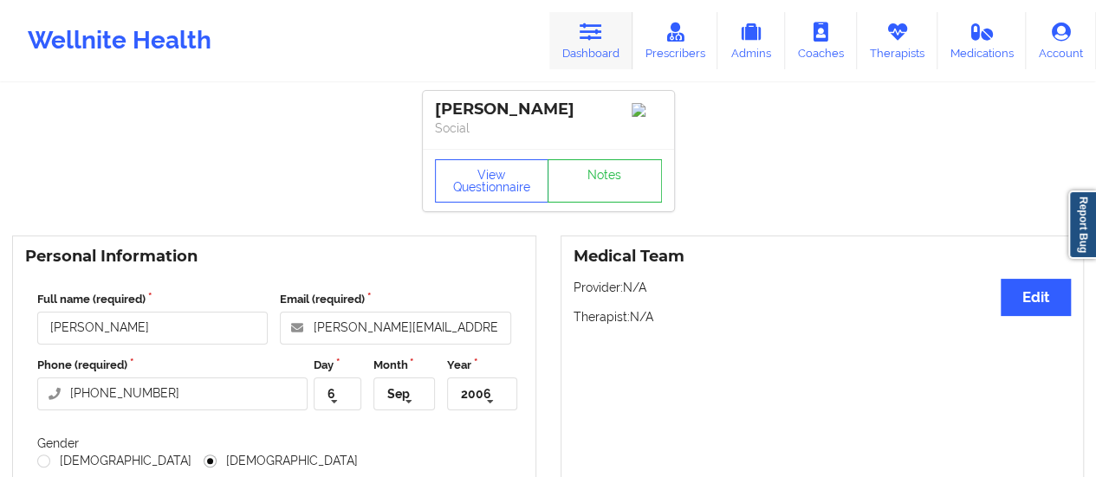
click at [599, 43] on link "Dashboard" at bounding box center [590, 40] width 83 height 57
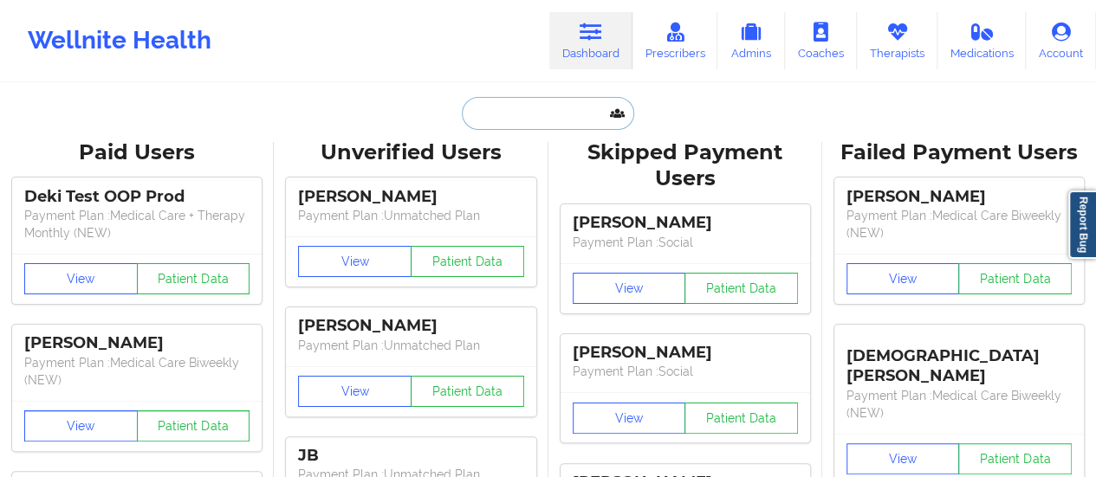
click at [522, 99] on input "text" at bounding box center [548, 113] width 172 height 33
paste input "[PERSON_NAME]"
type input "[PERSON_NAME]"
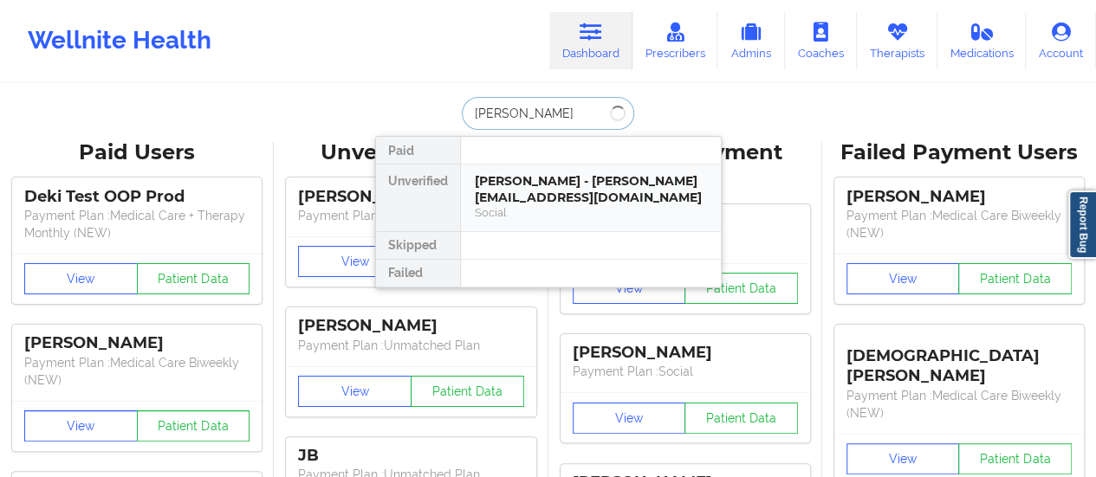
click at [522, 190] on div "[PERSON_NAME] - [PERSON_NAME][EMAIL_ADDRESS][DOMAIN_NAME]" at bounding box center [591, 189] width 232 height 32
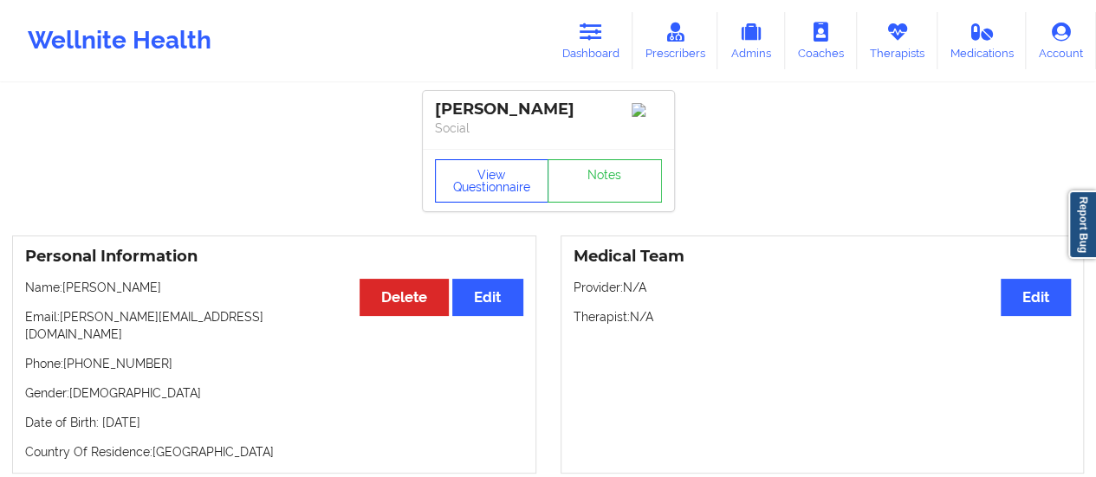
click at [461, 200] on button "View Questionnaire" at bounding box center [492, 180] width 114 height 43
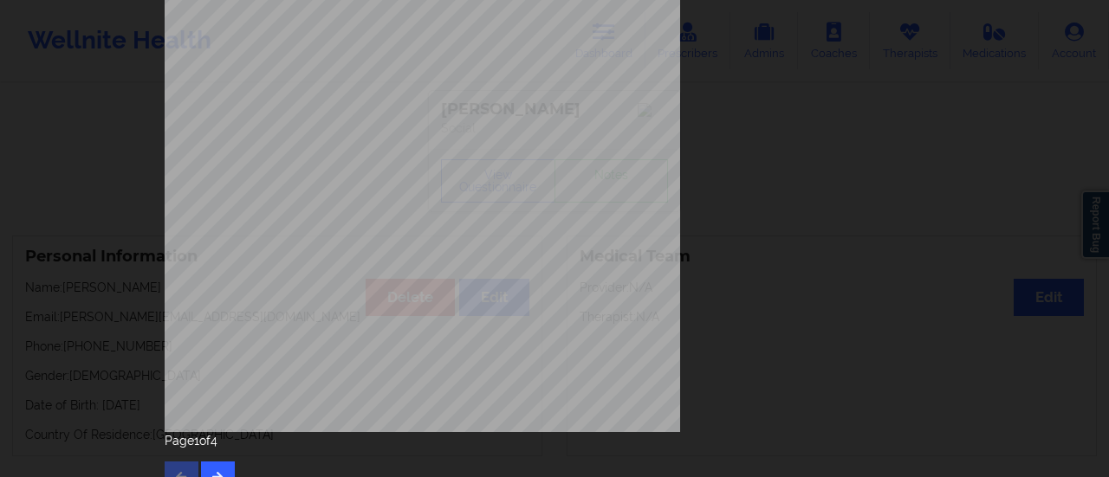
scroll to position [348, 0]
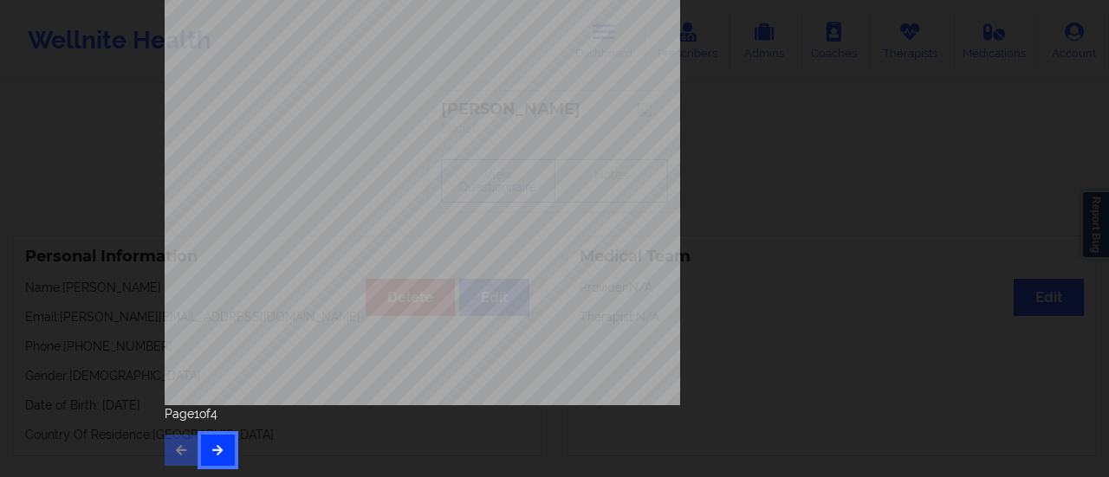
click at [223, 443] on button "button" at bounding box center [218, 450] width 34 height 31
click at [229, 444] on div "Page 2 of 4" at bounding box center [555, 435] width 780 height 61
click at [229, 444] on button "button" at bounding box center [218, 450] width 34 height 31
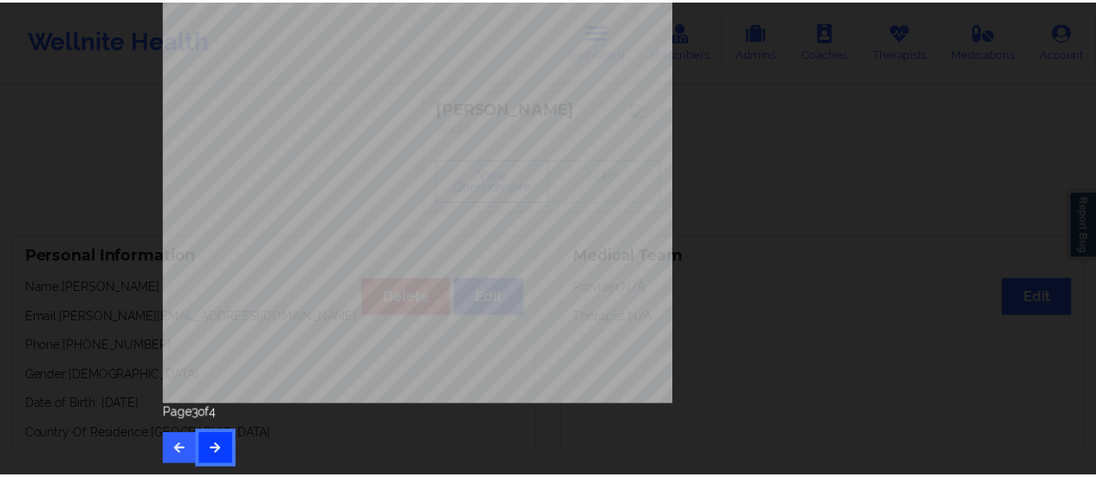
scroll to position [0, 0]
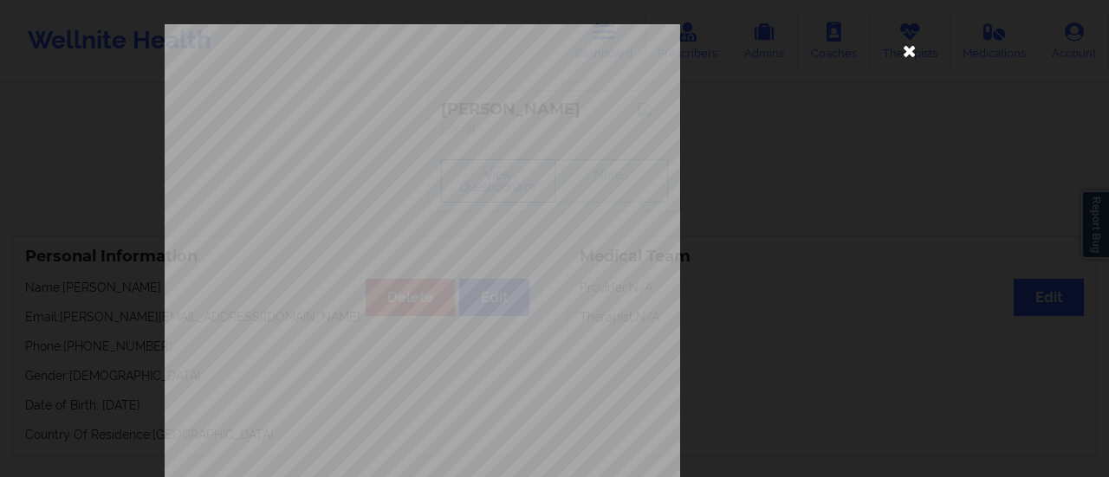
click at [909, 54] on icon at bounding box center [910, 50] width 28 height 28
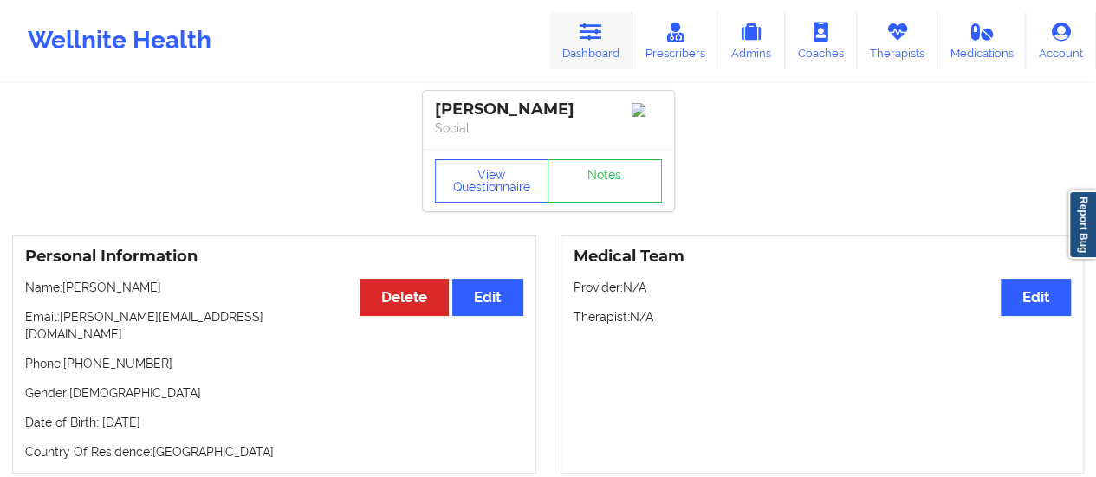
click at [600, 48] on link "Dashboard" at bounding box center [590, 40] width 83 height 57
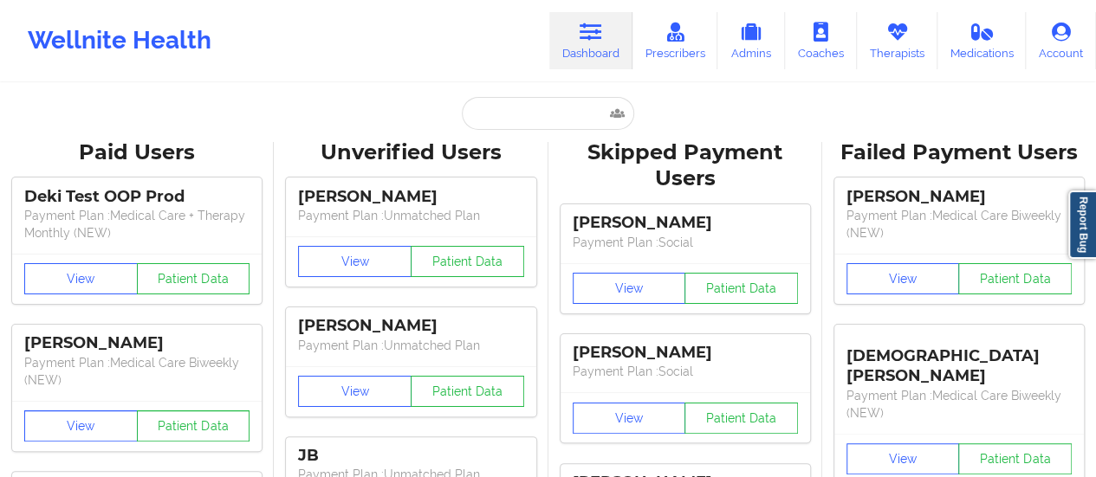
drag, startPoint x: 581, startPoint y: 94, endPoint x: 572, endPoint y: 115, distance: 22.9
click at [572, 115] on input "text" at bounding box center [548, 113] width 172 height 33
paste input "[EMAIL_ADDRESS][DOMAIN_NAME]"
type input "[EMAIL_ADDRESS][DOMAIN_NAME]"
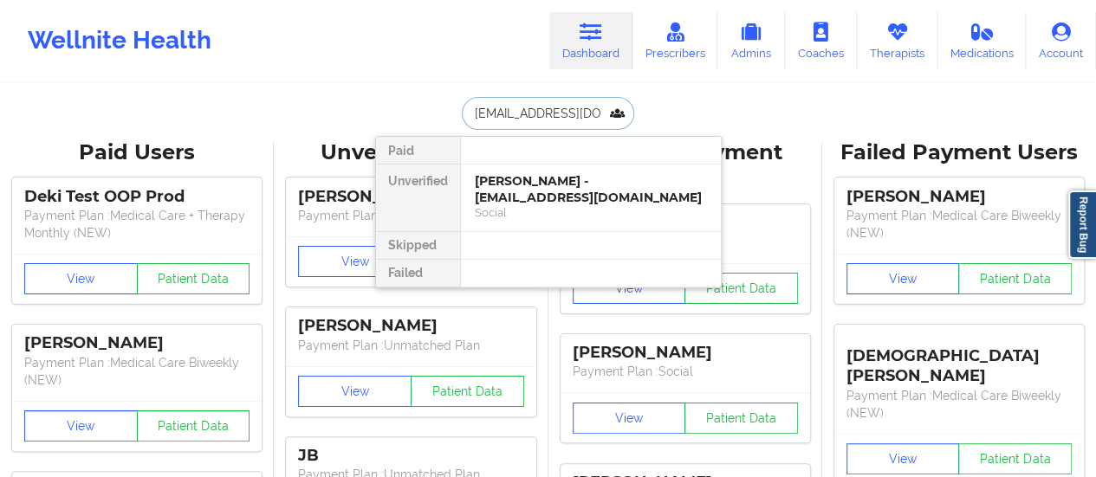
click at [553, 191] on div "[PERSON_NAME] - [EMAIL_ADDRESS][DOMAIN_NAME]" at bounding box center [591, 189] width 232 height 32
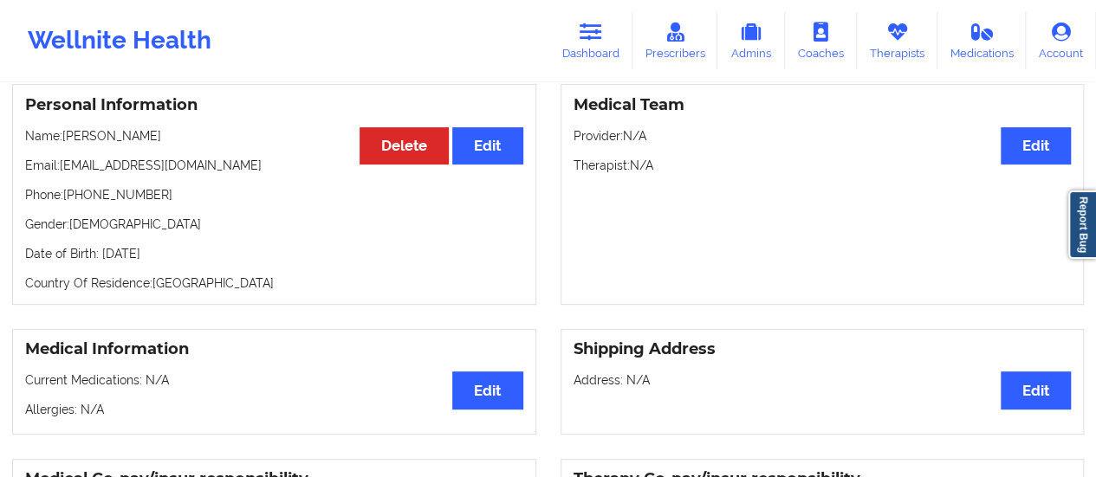
scroll to position [19, 0]
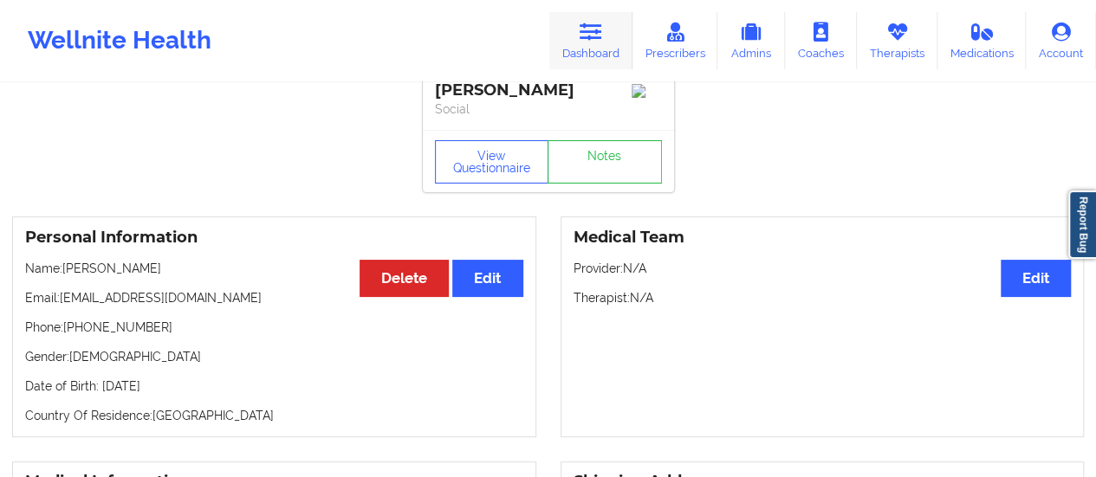
click at [592, 30] on icon at bounding box center [591, 32] width 23 height 19
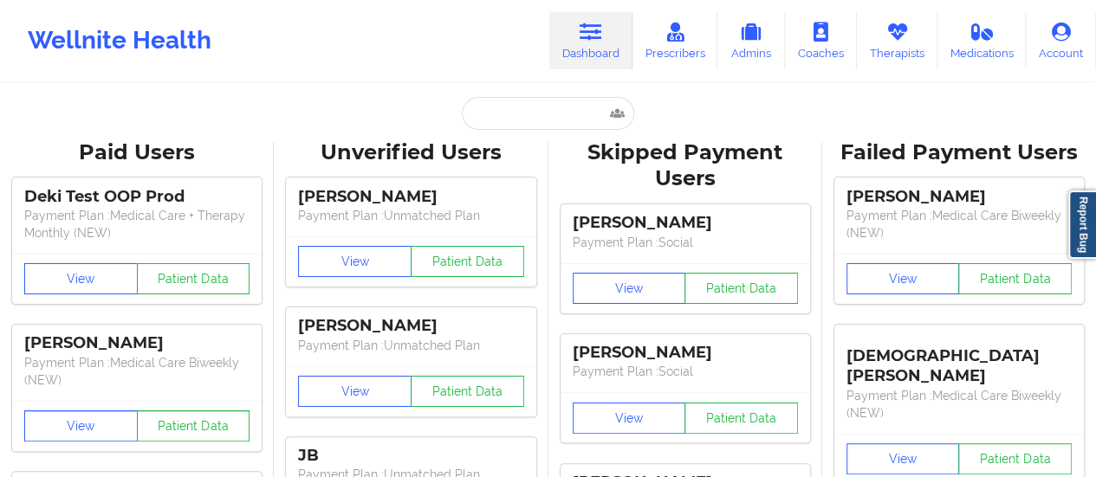
drag, startPoint x: 549, startPoint y: 86, endPoint x: 549, endPoint y: 107, distance: 20.8
click at [549, 107] on input "text" at bounding box center [548, 113] width 172 height 33
paste input "[EMAIL_ADDRESS][DOMAIN_NAME]"
type input "[EMAIL_ADDRESS][DOMAIN_NAME]"
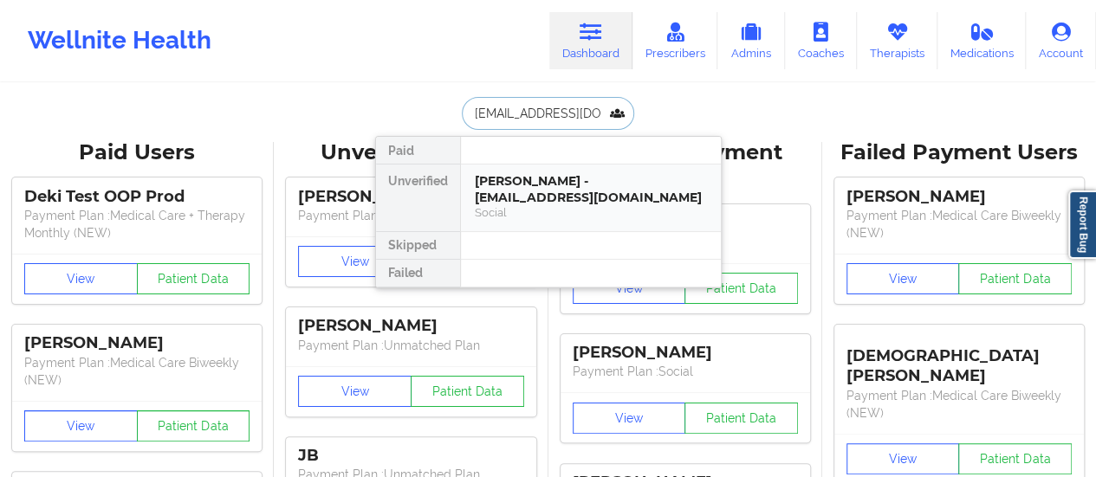
click at [523, 219] on div "[PERSON_NAME] - [EMAIL_ADDRESS][DOMAIN_NAME] Social" at bounding box center [591, 198] width 260 height 67
